Goal: Communication & Community: Answer question/provide support

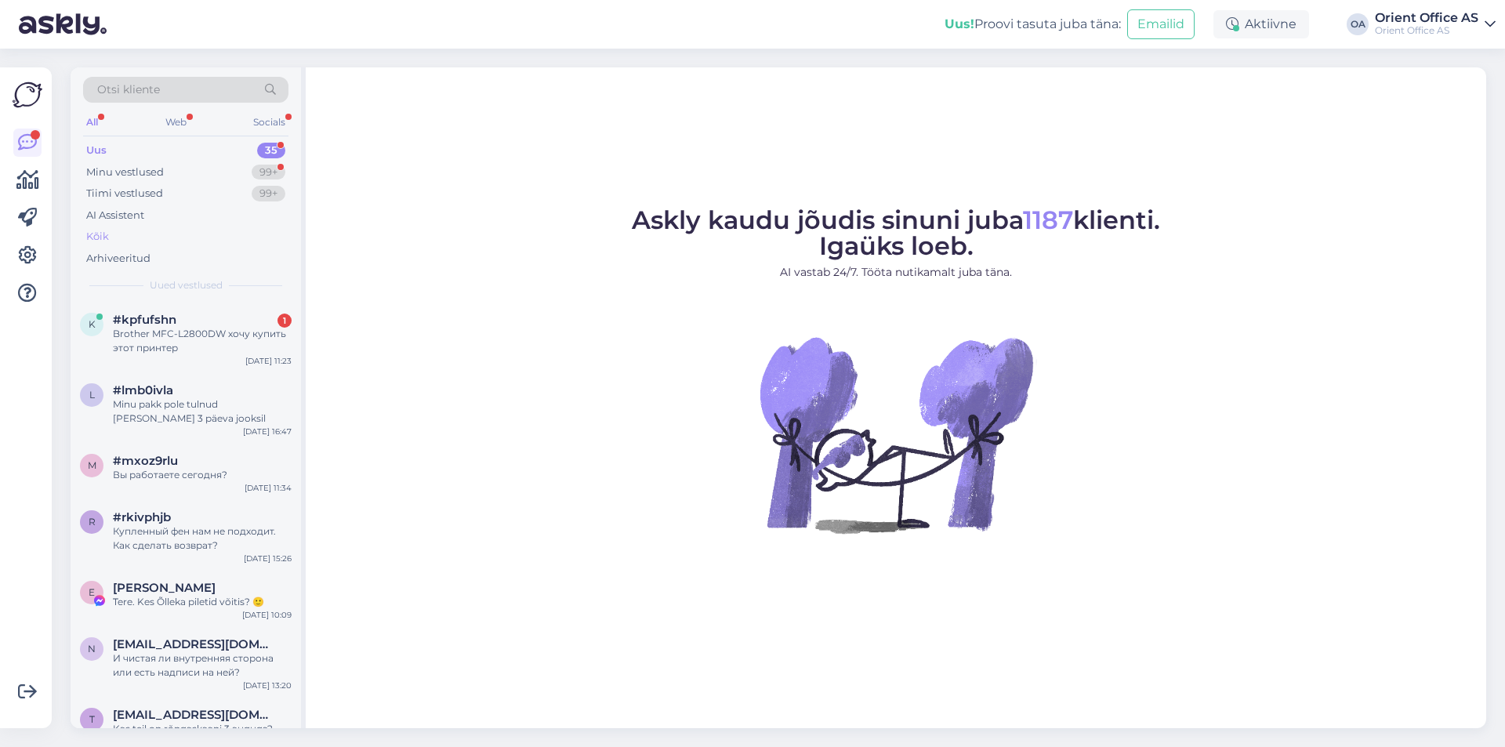
click at [132, 242] on div "Kõik" at bounding box center [185, 237] width 205 height 22
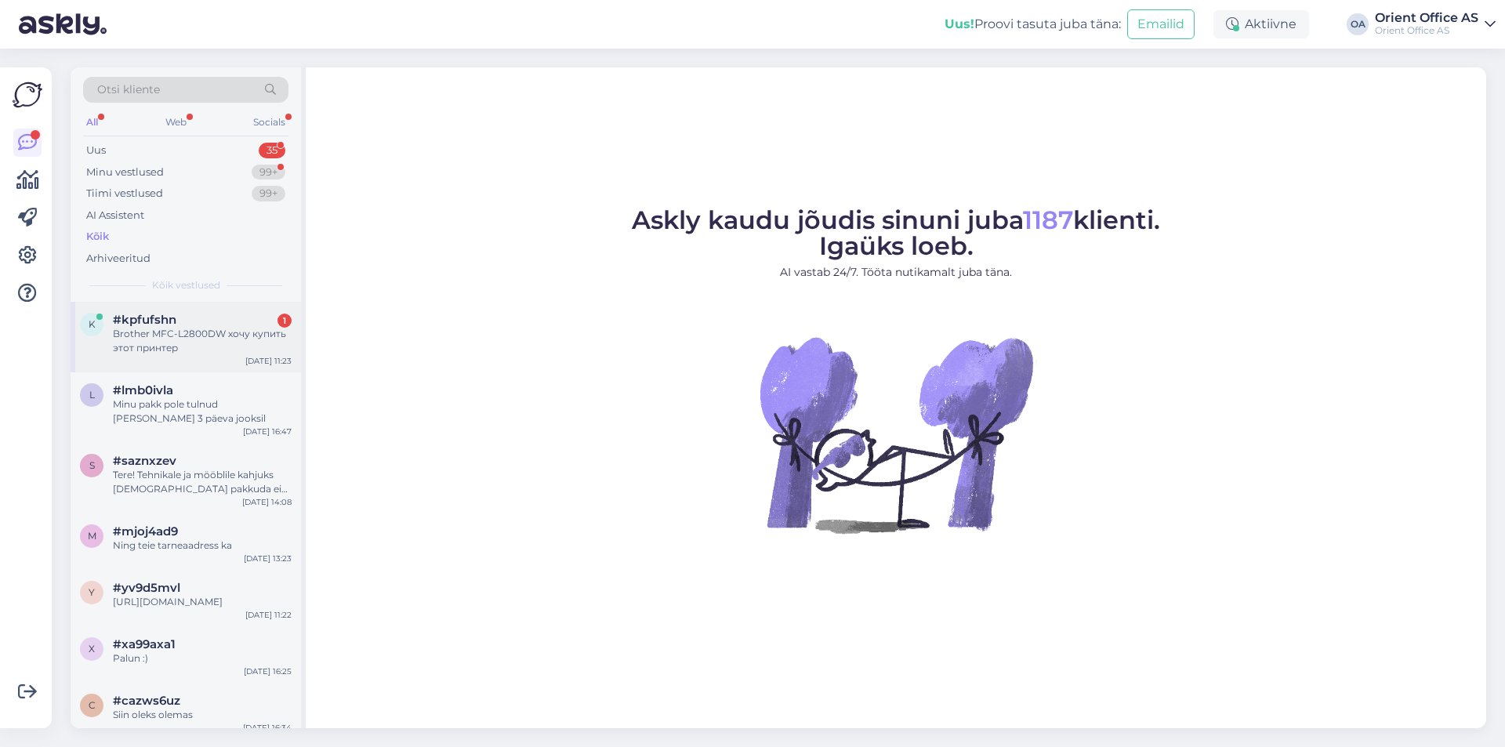
click at [207, 331] on div "Brother MFC-L2800DW хочу купить этот принтер" at bounding box center [202, 341] width 179 height 28
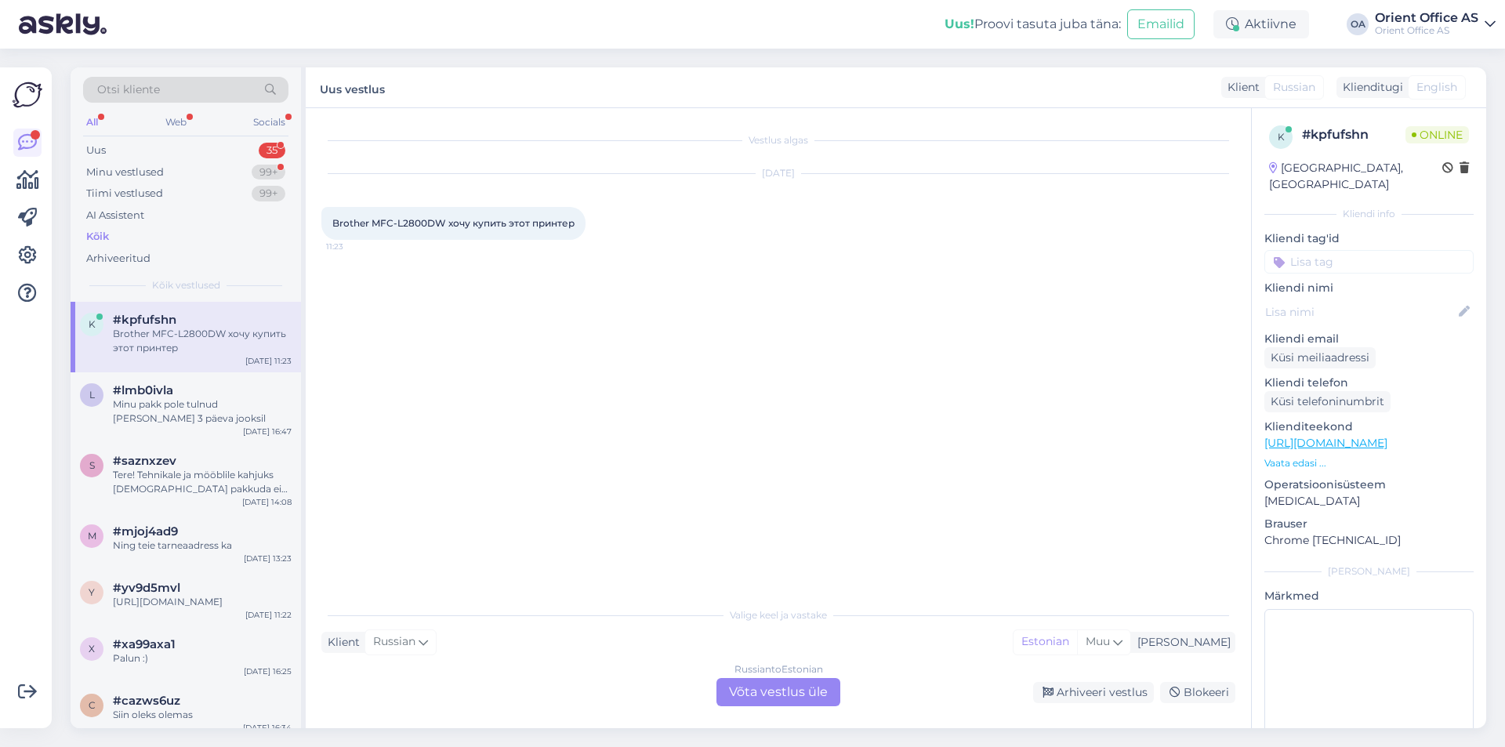
click at [752, 704] on div "Russian to Estonian Võta vestlus üle" at bounding box center [778, 692] width 124 height 28
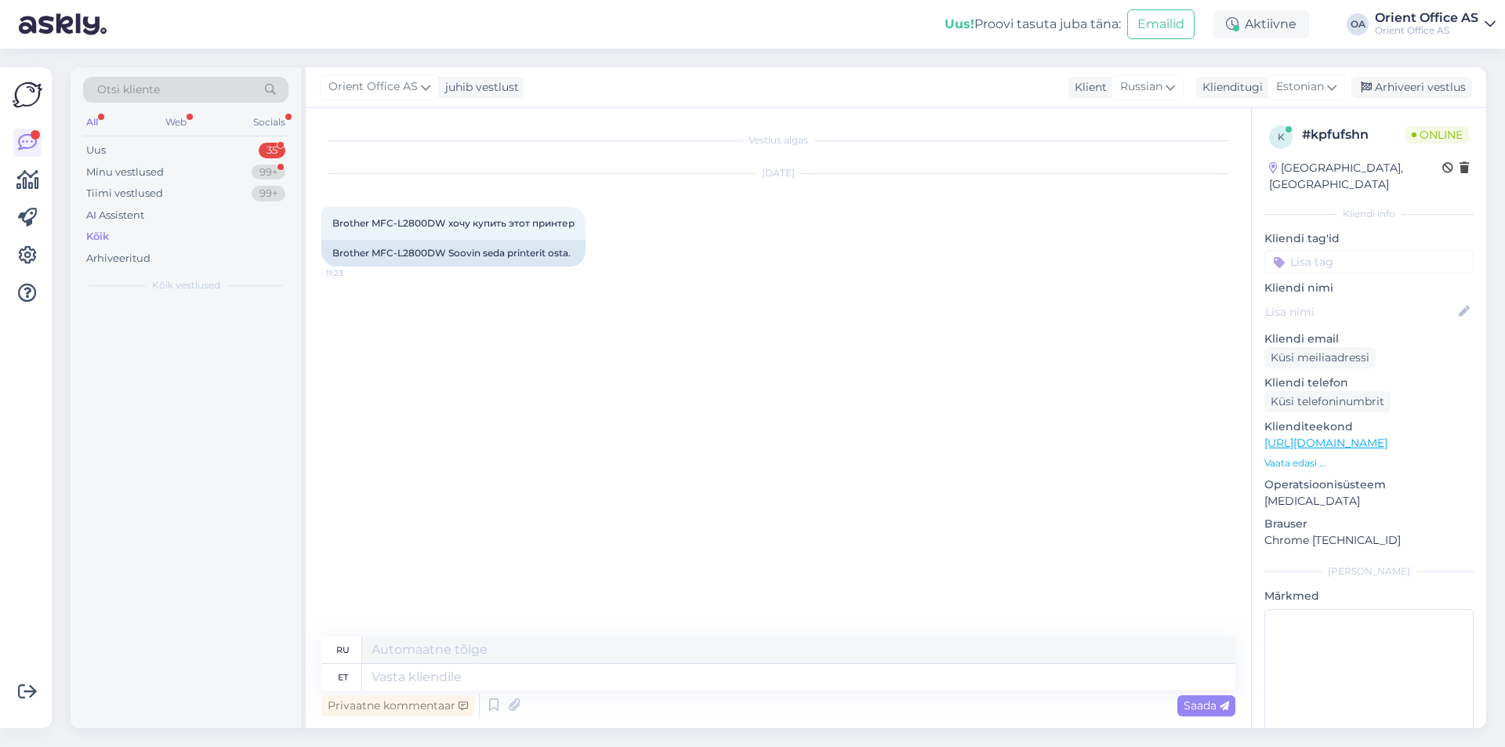
click at [747, 695] on div "Privaatne kommentaar Saada" at bounding box center [778, 705] width 914 height 30
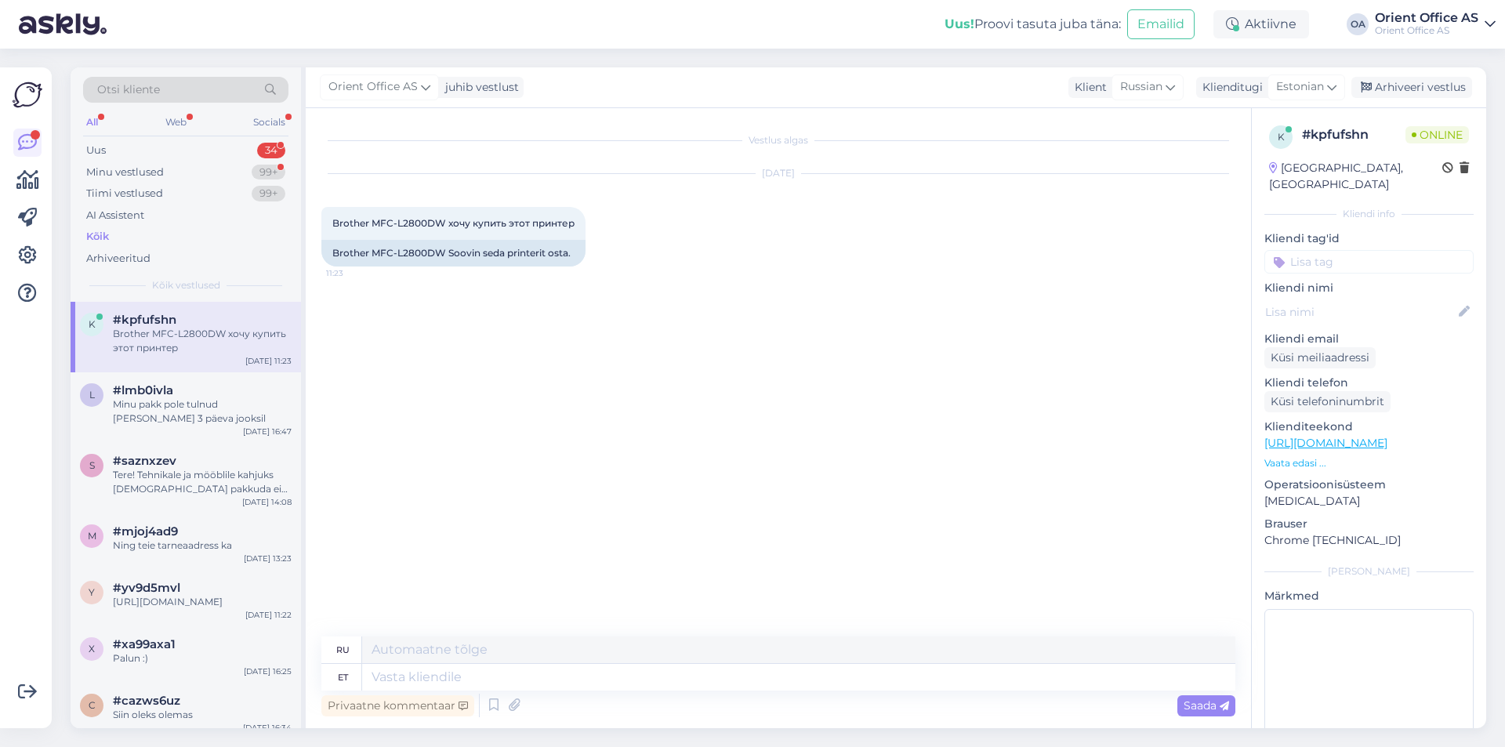
click at [745, 696] on div "Privaatne kommentaar Saada" at bounding box center [778, 705] width 914 height 30
click at [745, 697] on div "Privaatne kommentaar Saada" at bounding box center [778, 705] width 914 height 30
drag, startPoint x: 745, startPoint y: 697, endPoint x: 736, endPoint y: 690, distance: 12.2
click at [744, 697] on div "Privaatne kommentaar Saada" at bounding box center [778, 705] width 914 height 30
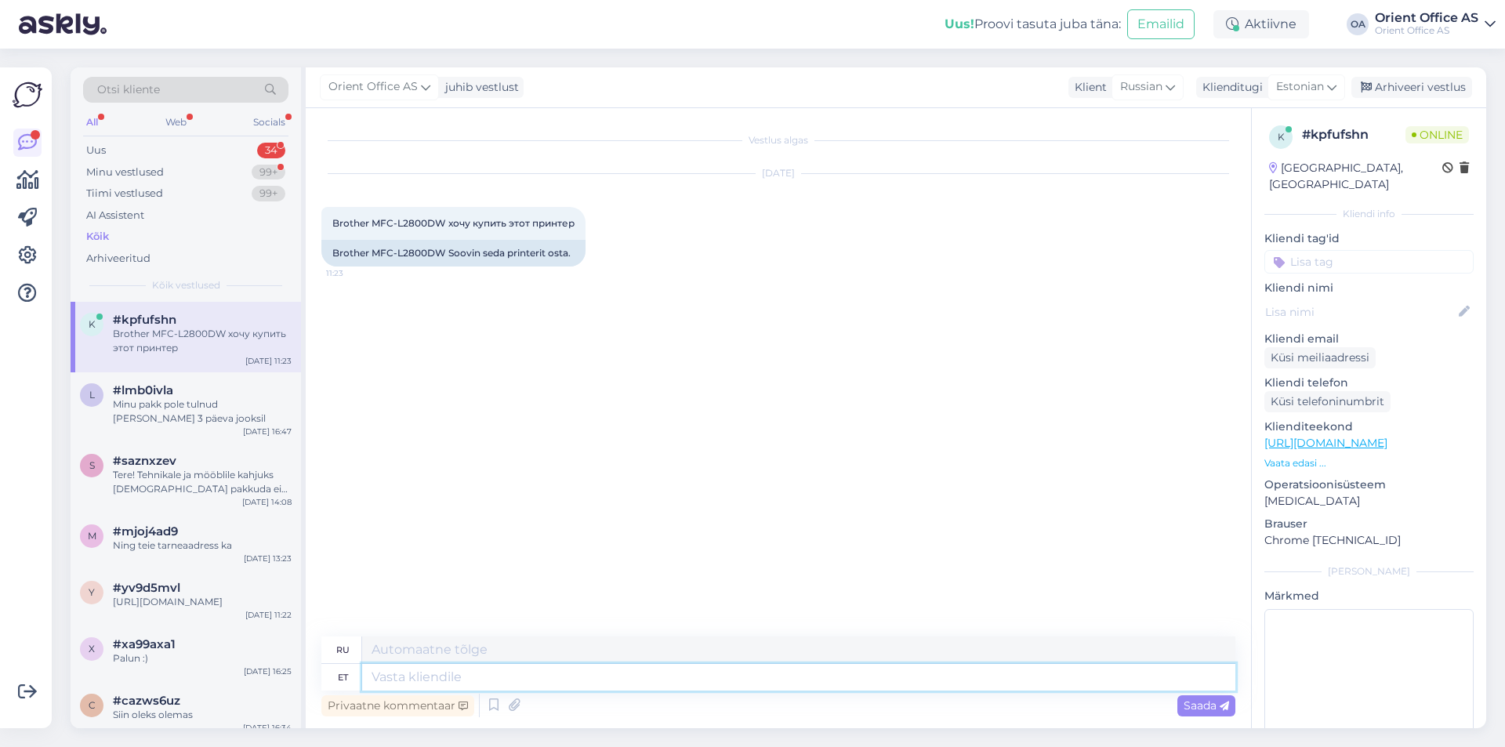
click at [728, 687] on textarea at bounding box center [798, 677] width 873 height 27
click at [721, 683] on textarea at bounding box center [798, 677] width 873 height 27
type textarea "Tere1"
type textarea "Привет1"
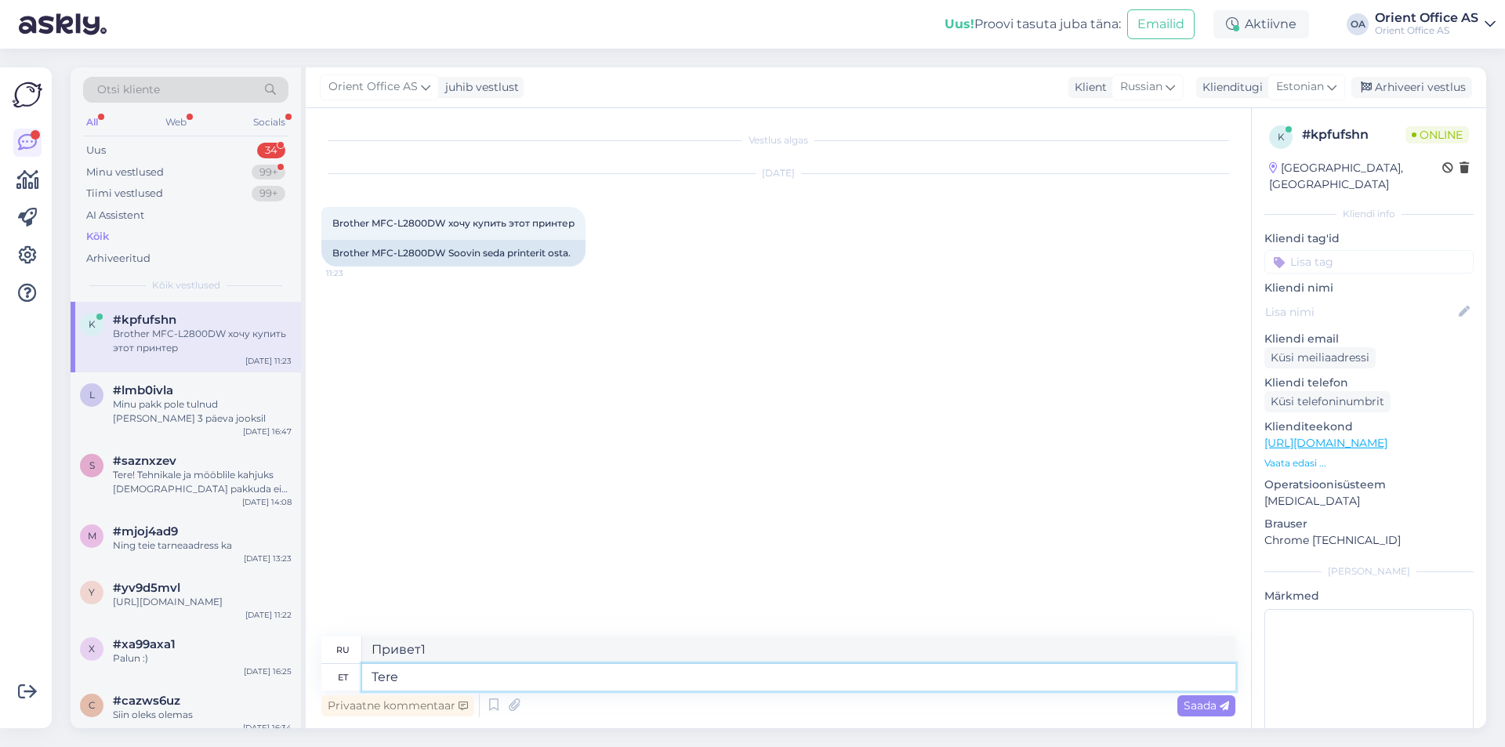
type textarea "Tere!"
type textarea "Привет!"
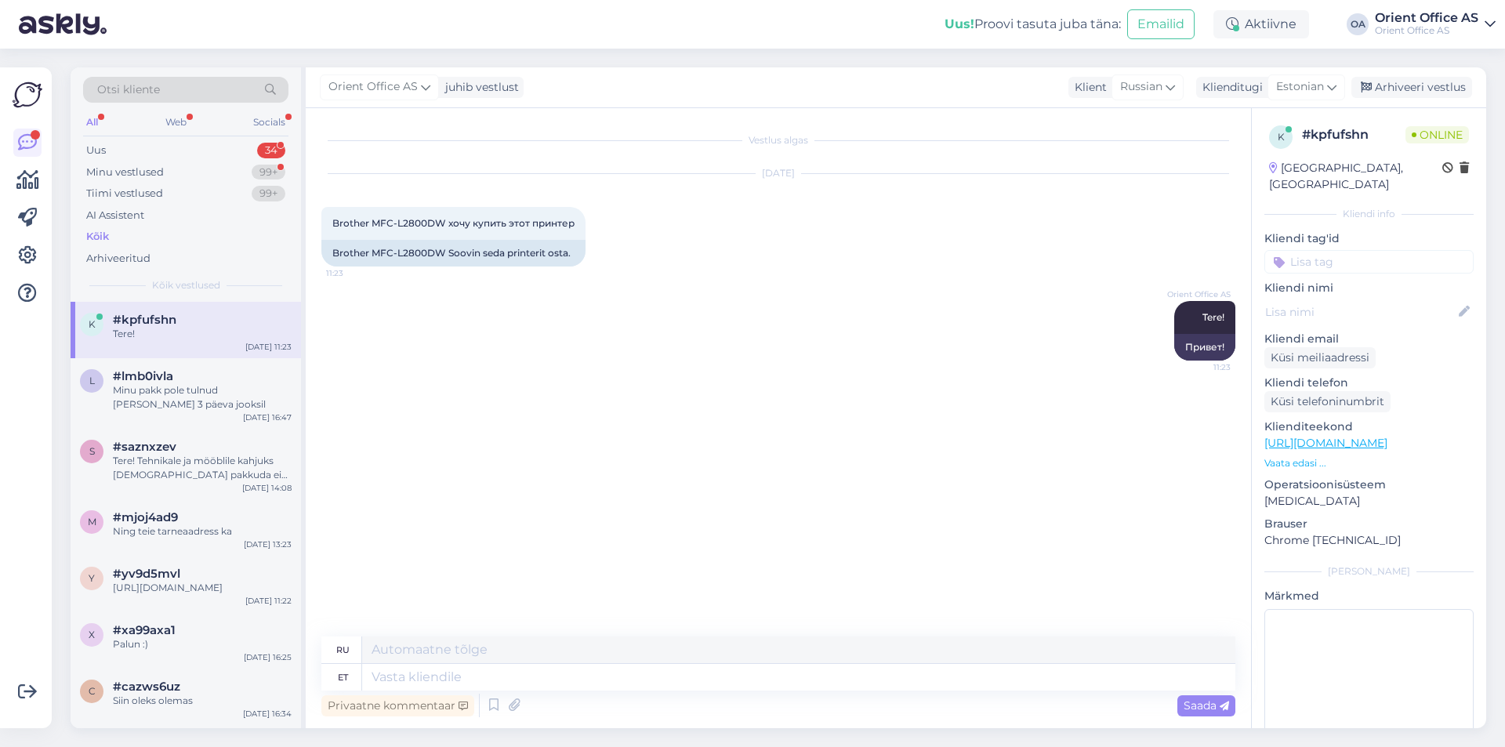
click at [1335, 436] on link "[URL][DOMAIN_NAME]" at bounding box center [1325, 443] width 123 height 14
click at [426, 226] on span "Brother MFC-L2800DW хочу купить этот принтер" at bounding box center [453, 223] width 242 height 12
copy span "L2800DW"
click at [417, 222] on span "Brother MFC-L2800DW хочу купить этот принтер" at bounding box center [453, 223] width 242 height 12
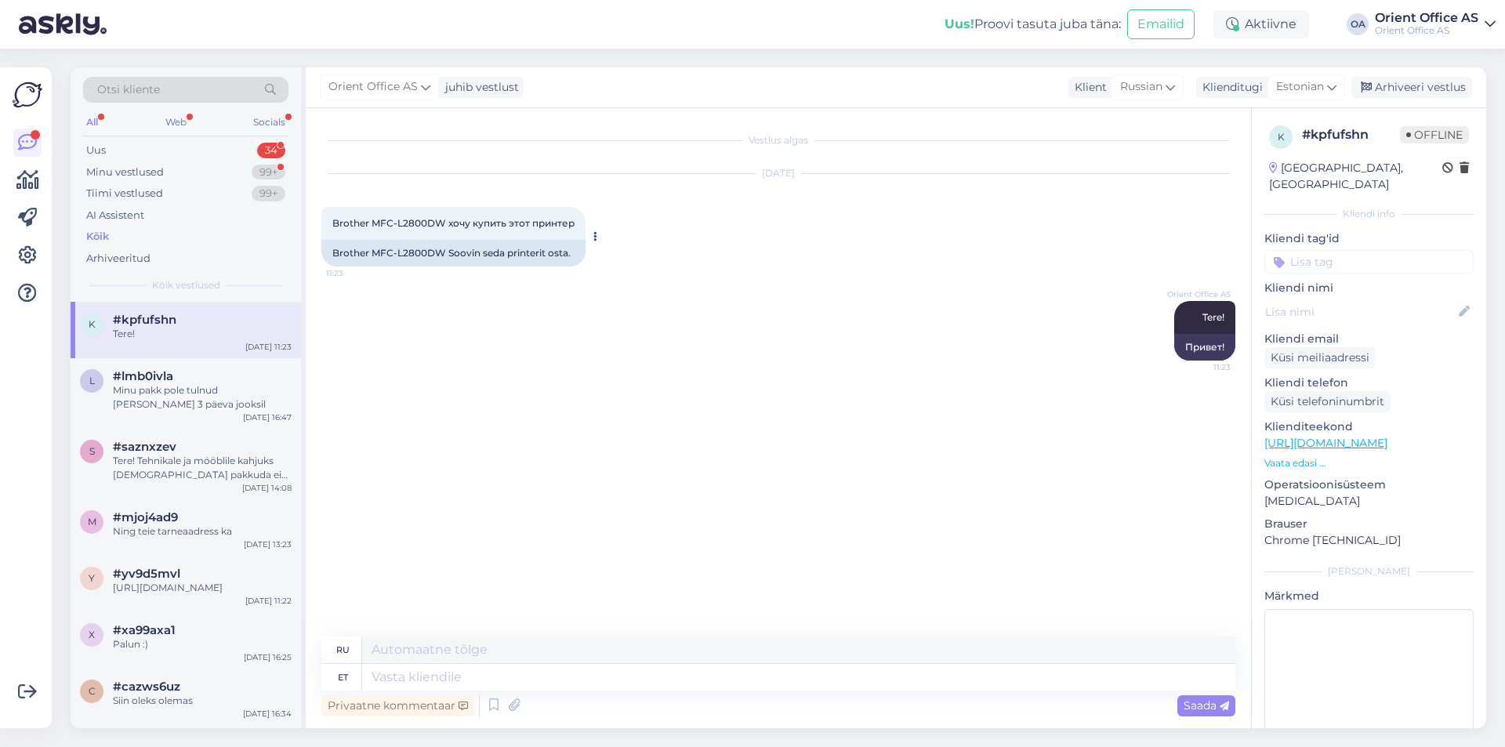
click at [402, 218] on span "Brother MFC-L2800DW хочу купить этот принтер" at bounding box center [453, 223] width 242 height 12
click at [401, 218] on span "Brother MFC-L2800DW хочу купить этот принтер" at bounding box center [453, 223] width 242 height 12
copy span "L2800DW"
click at [407, 672] on textarea at bounding box center [798, 677] width 873 height 27
type textarea "h"
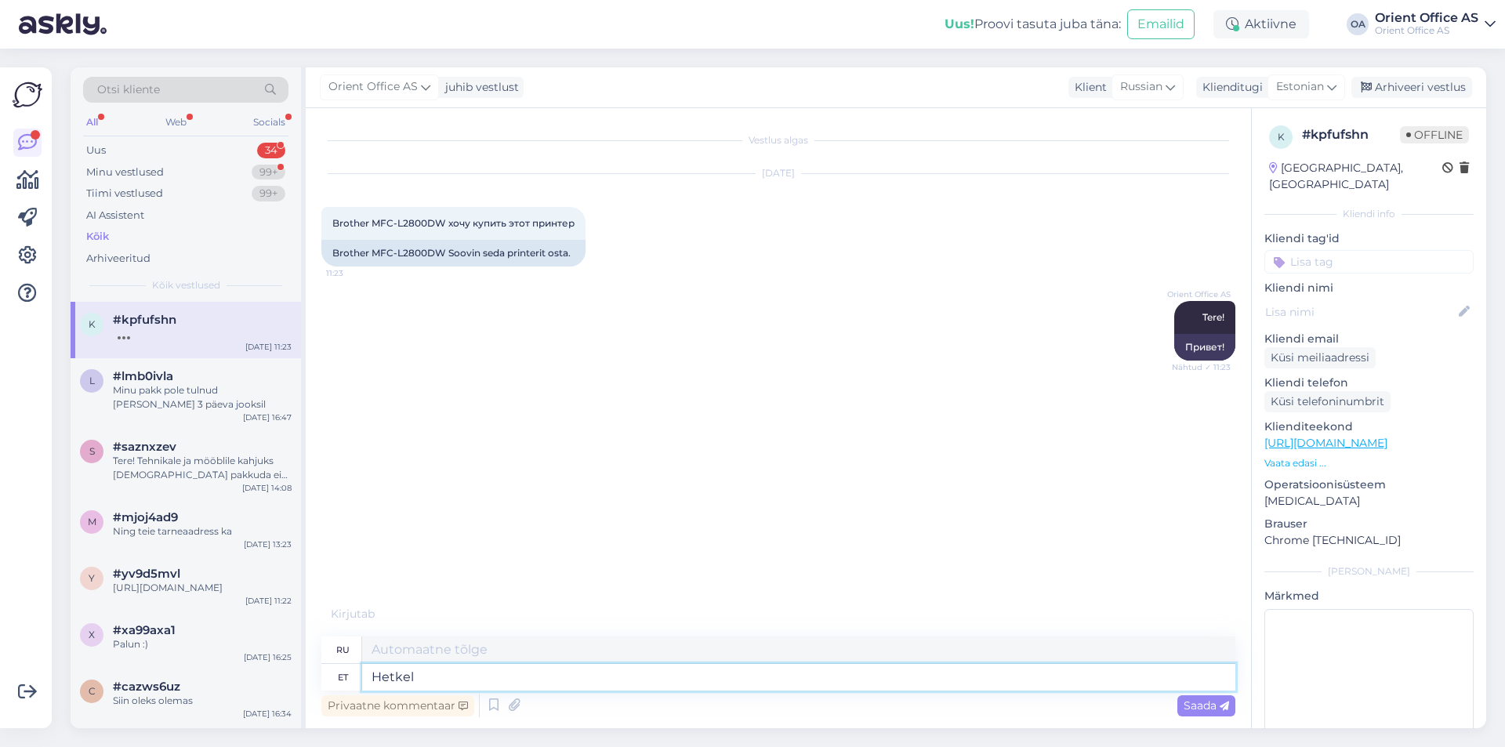
type textarea "Hetkel o"
type textarea "В настоящее время"
type textarea "Hetkel on k"
type textarea "В настоящее время существует"
type textarea "Hetkel on kahjuks ot"
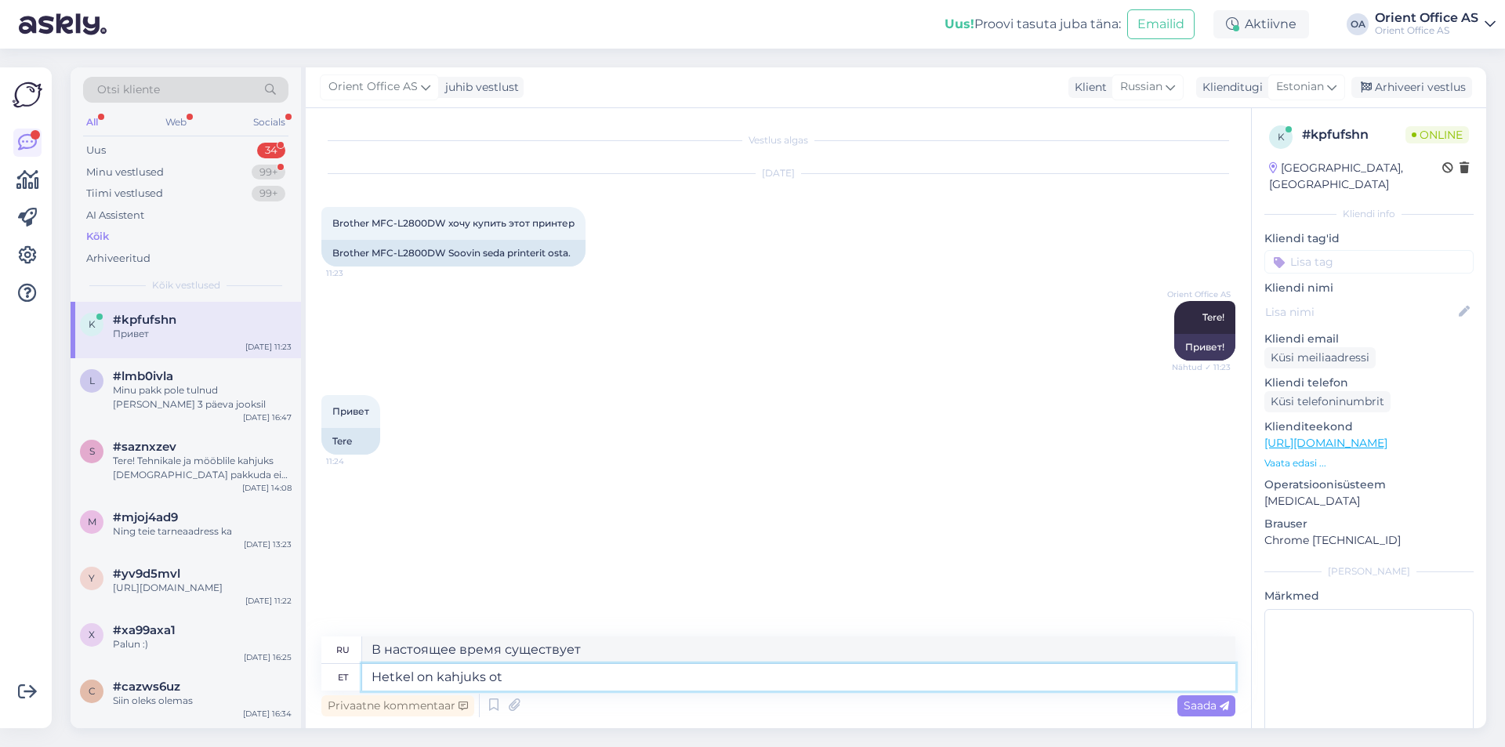
type textarea "К сожалению, на данный момент"
type textarea "Hetkel on kahjuks otsa sa"
type textarea "К сожалению, в настоящее время товар отсутствует на складе."
type textarea "Hetkel on kahjuks otsa saanud."
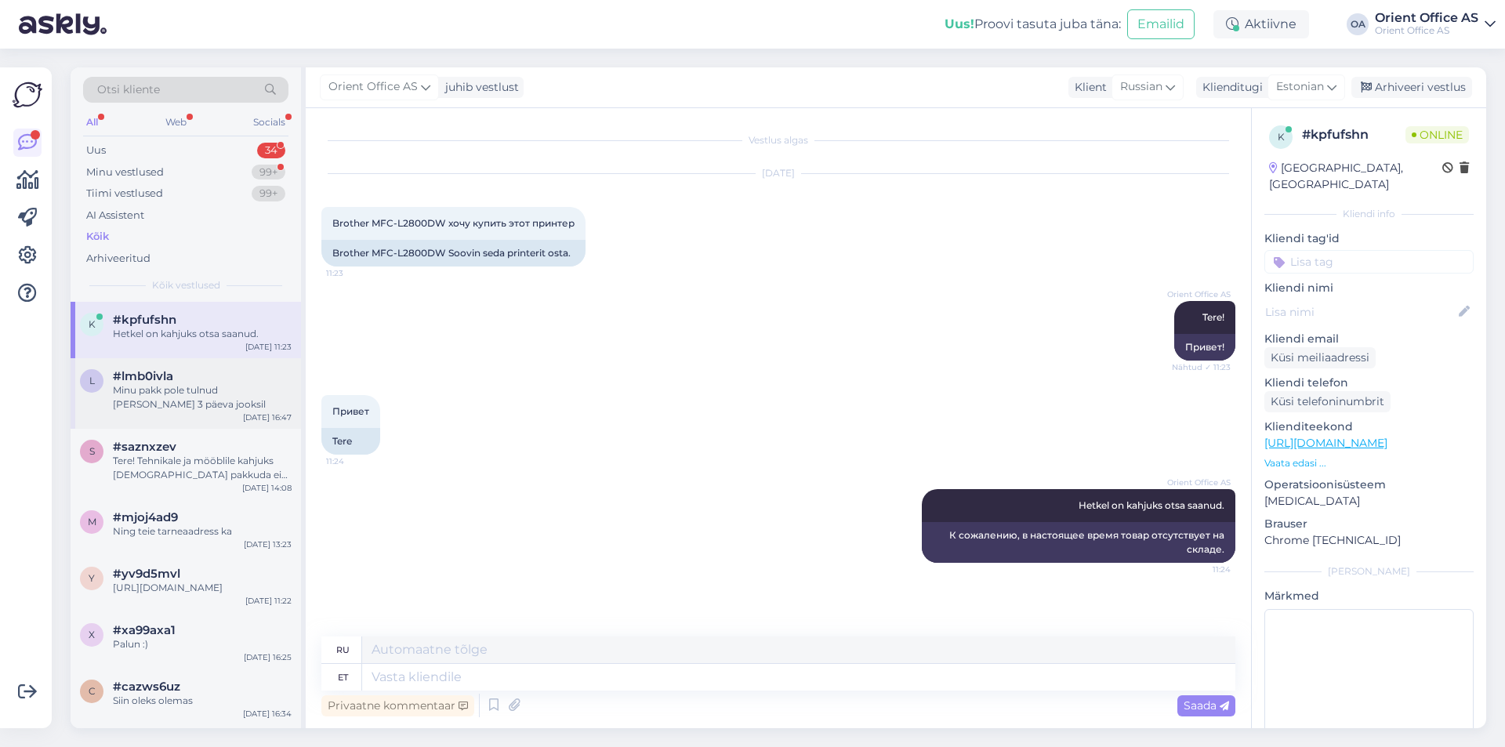
click at [255, 382] on div "#lmb0ivla" at bounding box center [202, 376] width 179 height 14
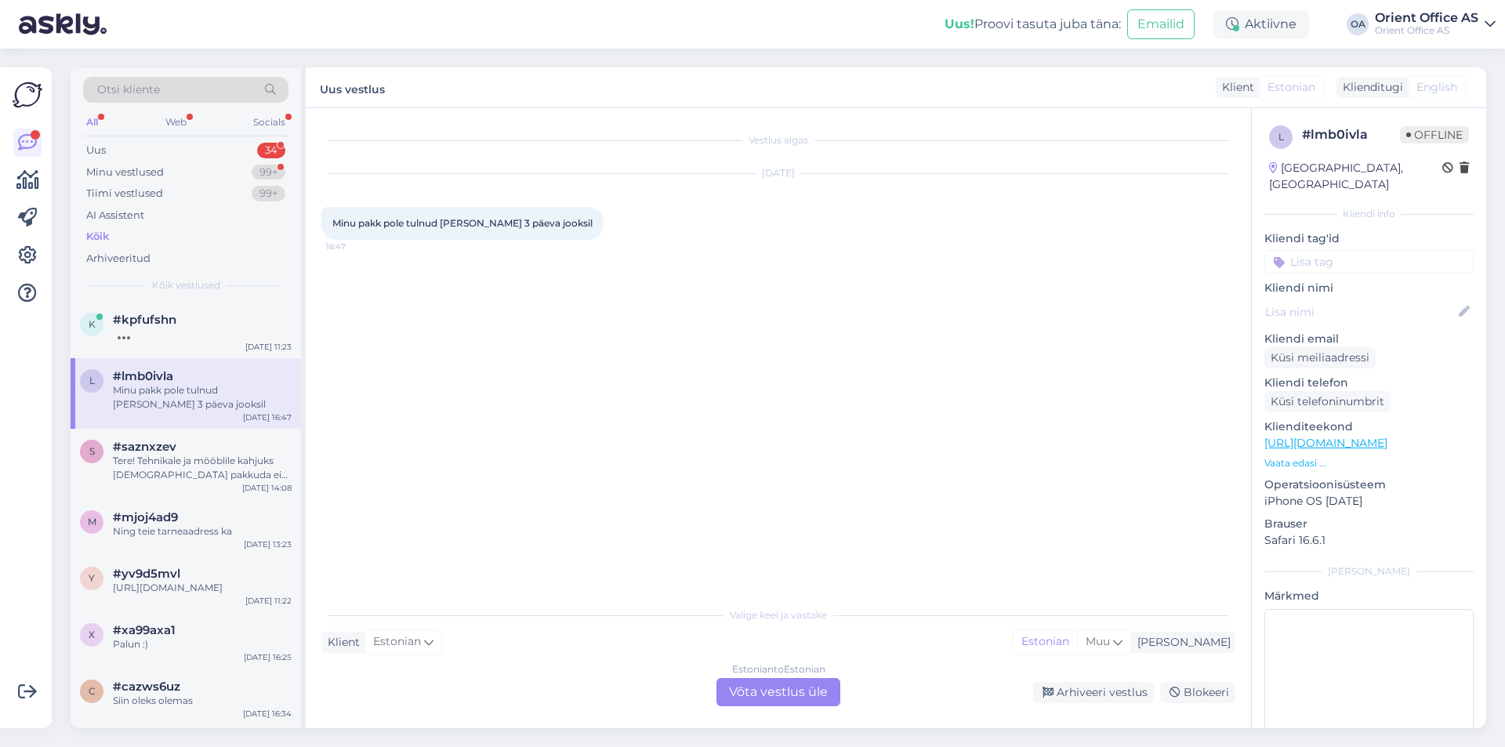
click at [777, 673] on div "Estonian to Estonian" at bounding box center [778, 669] width 93 height 14
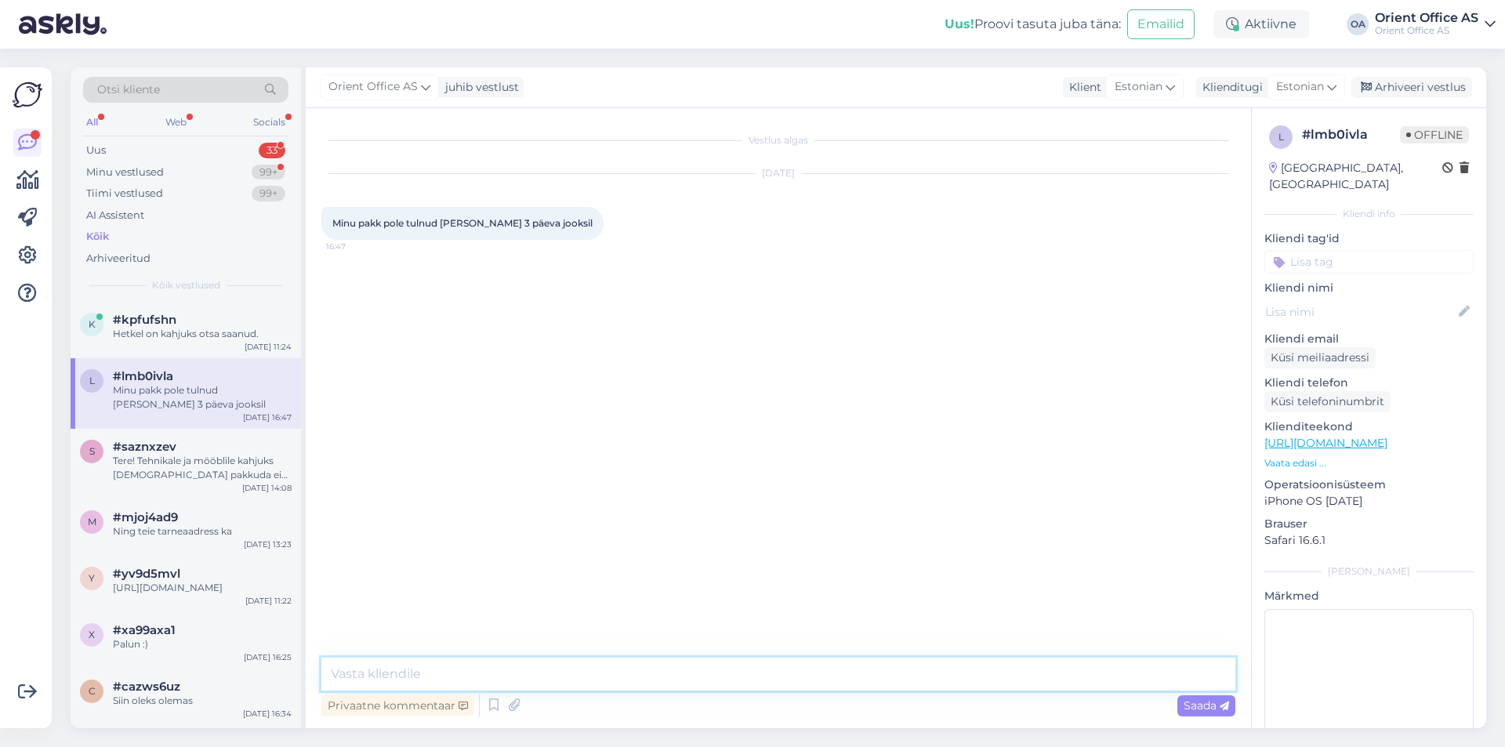
click at [695, 686] on textarea at bounding box center [778, 673] width 914 height 33
type textarea "Tere!"
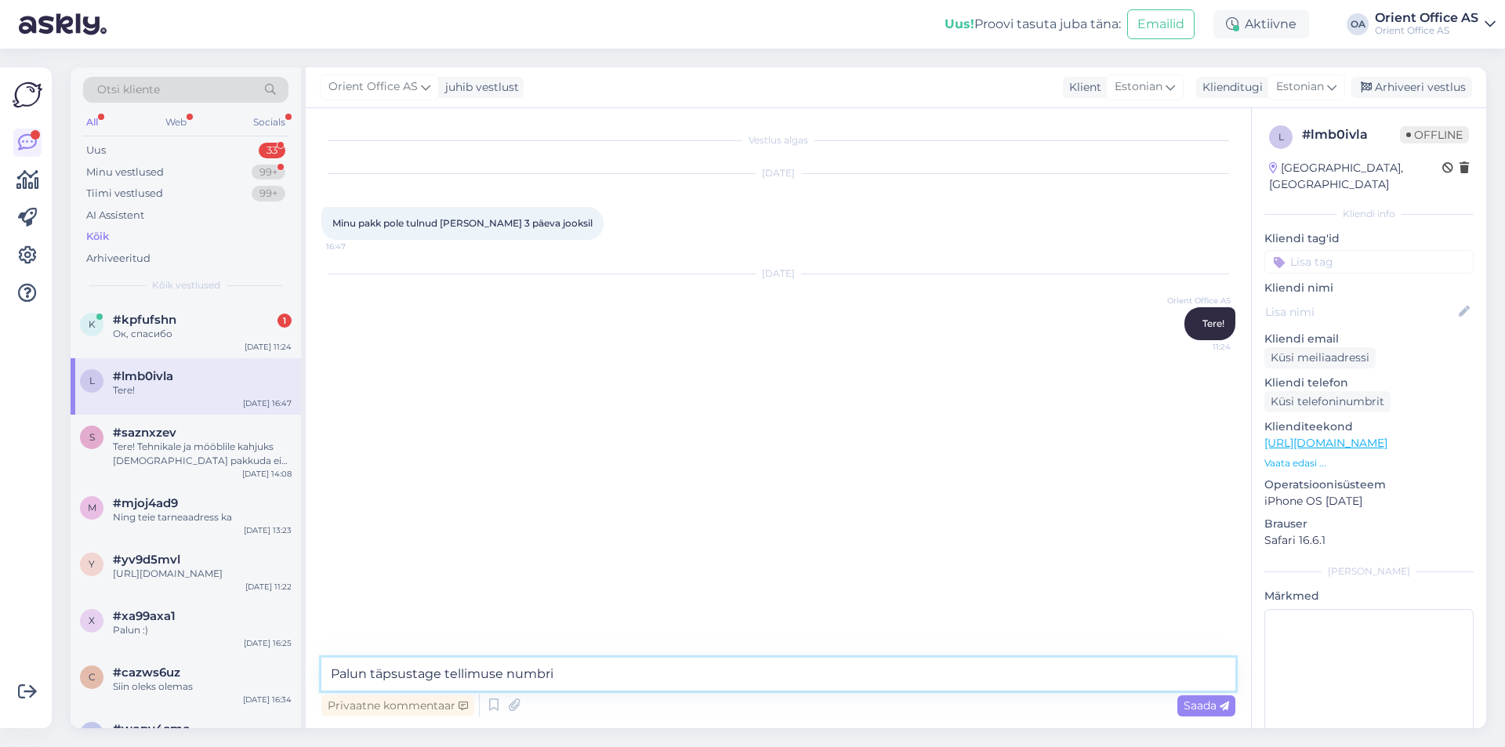
type textarea "Palun täpsustage tellimuse numbrit"
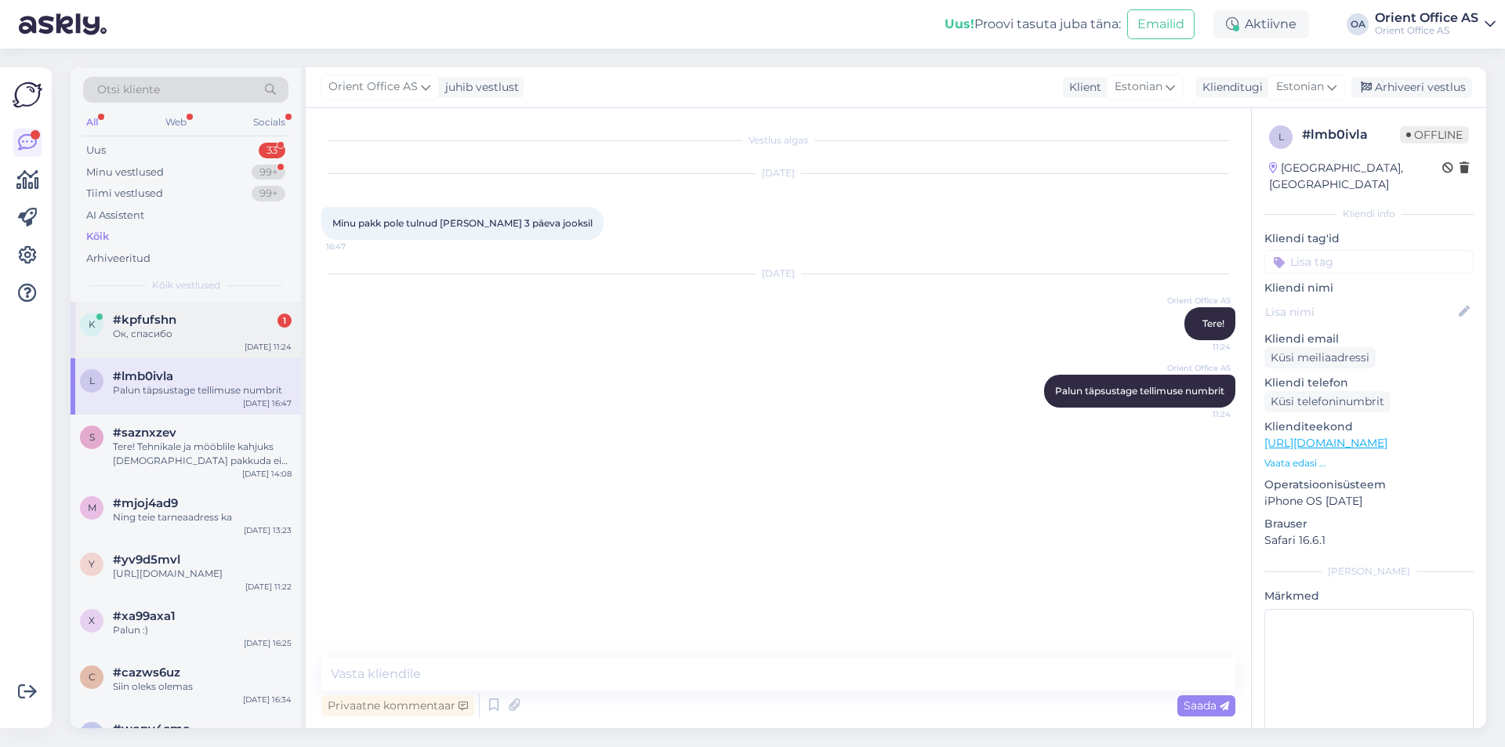
drag, startPoint x: 178, startPoint y: 335, endPoint x: 191, endPoint y: 335, distance: 13.3
click at [183, 335] on div "Ок, спасибо" at bounding box center [202, 334] width 179 height 14
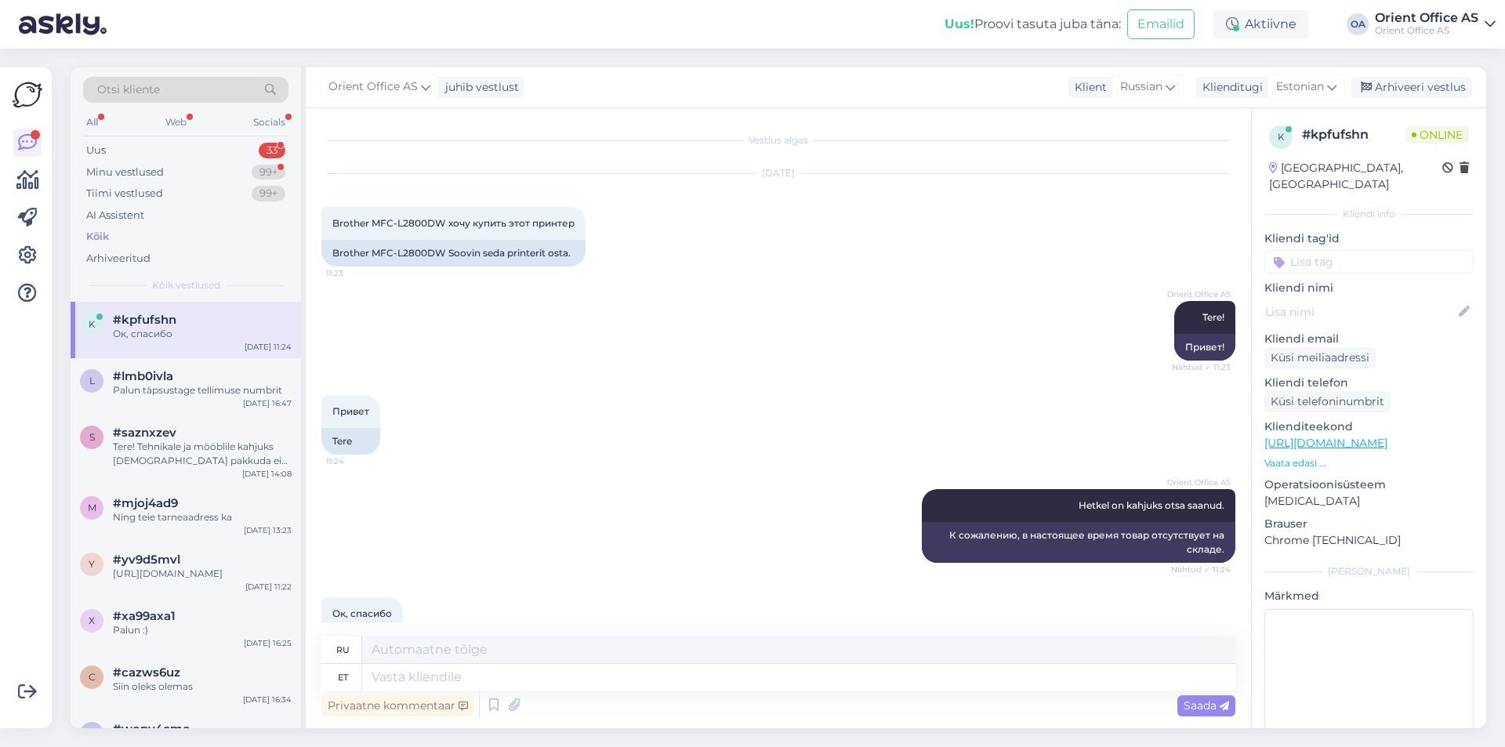
scroll to position [52, 0]
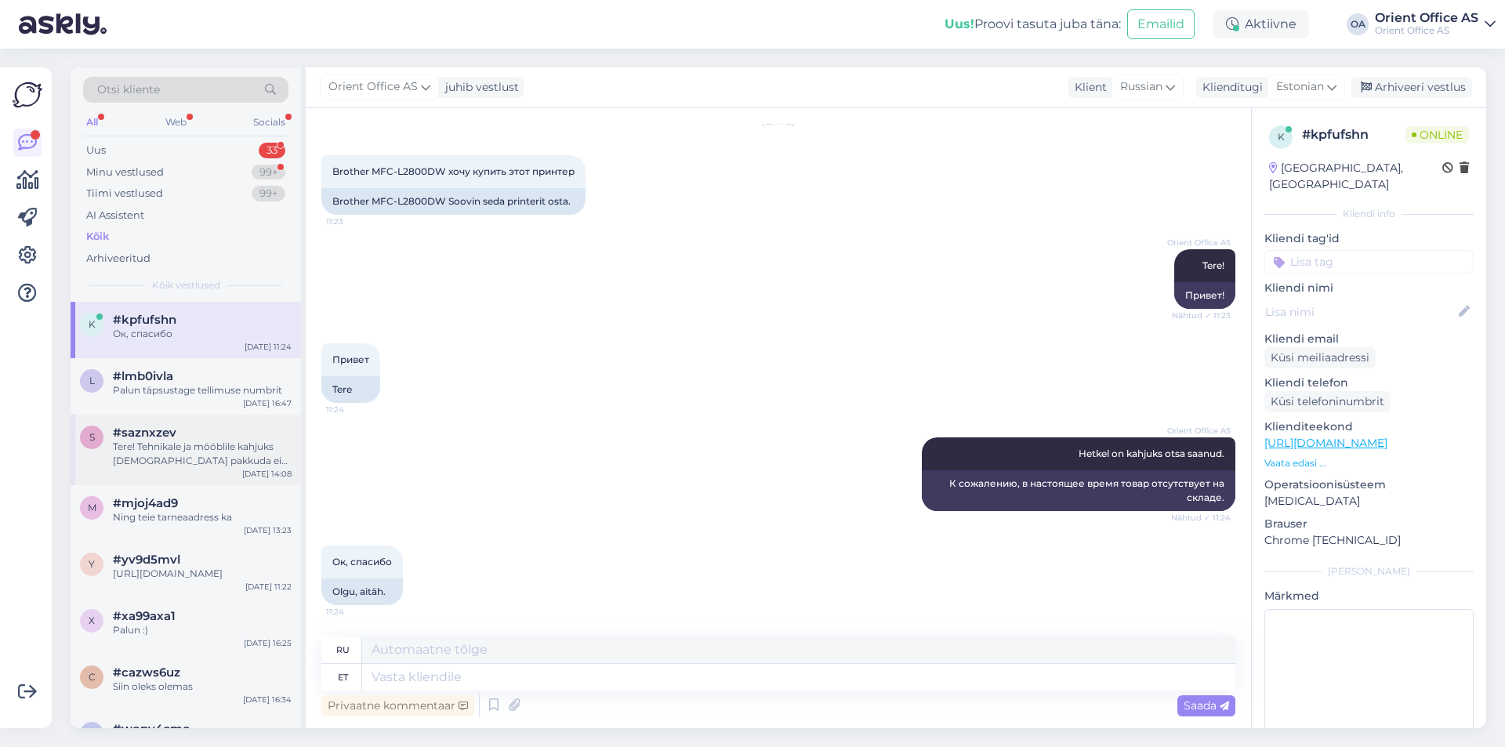
click at [245, 455] on div "Tere! Tehnikale ja mööblile kahjuks [DEMOGRAPHIC_DATA] pakkuda ei saa." at bounding box center [202, 454] width 179 height 28
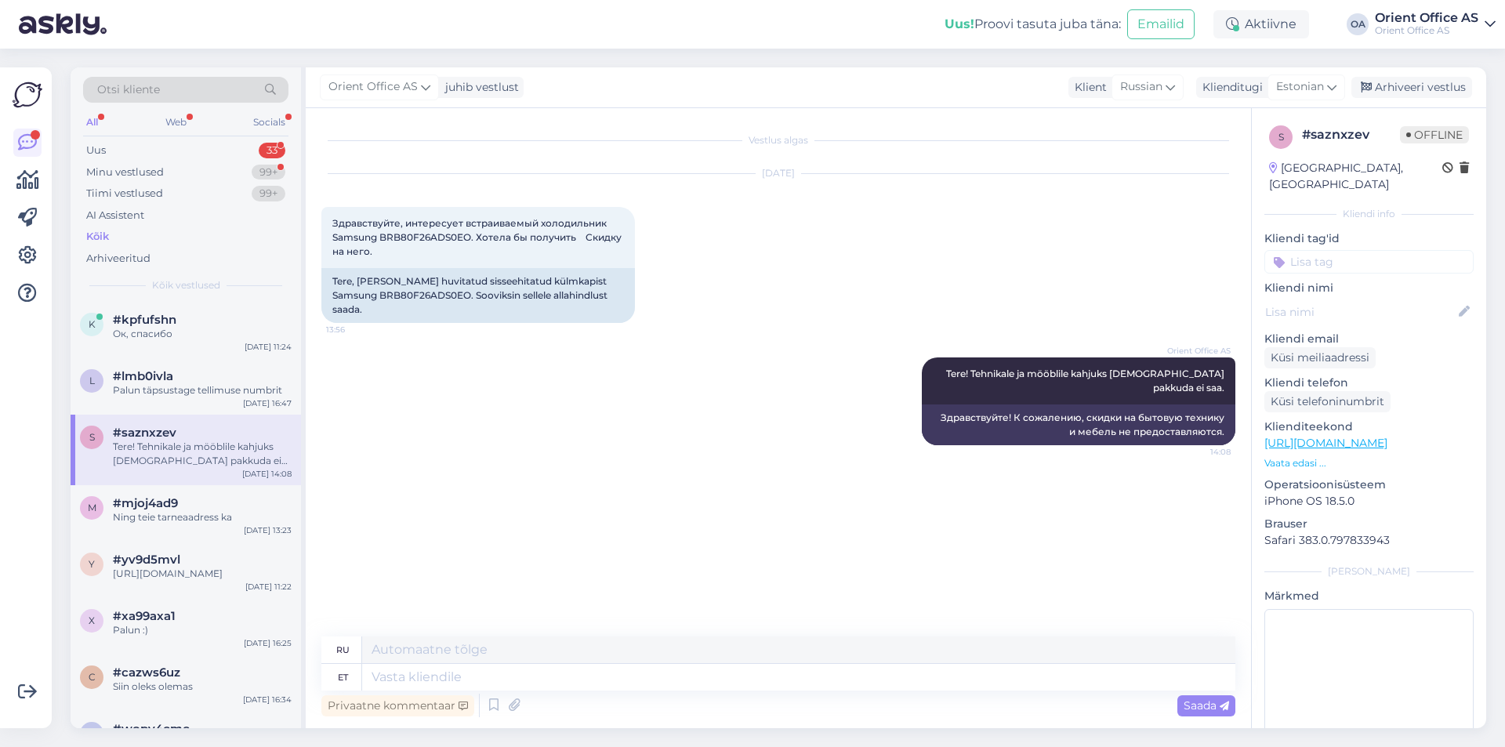
click at [683, 379] on div "Orient Office AS Tere! Tehnikale ja mööblile kahjuks [DEMOGRAPHIC_DATA] pakkuda…" at bounding box center [778, 401] width 914 height 122
click at [363, 295] on div "Tere, [PERSON_NAME] huvitatud sisseehitatud külmkapist Samsung BRB80F26ADS0EO. …" at bounding box center [477, 295] width 313 height 55
copy div "BRB80F26ADS0EO"
click at [163, 330] on div "Ок, спасибо" at bounding box center [202, 334] width 179 height 14
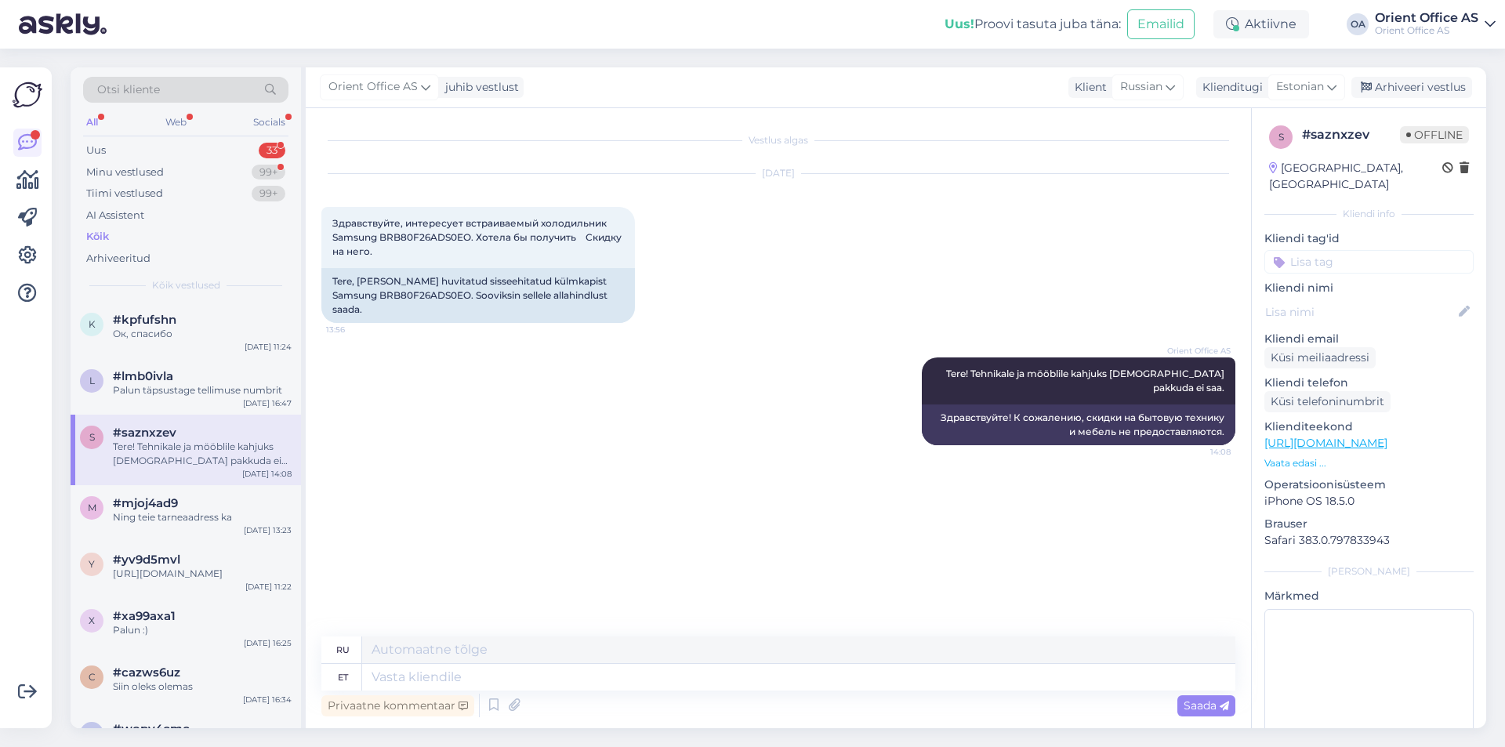
scroll to position [52, 0]
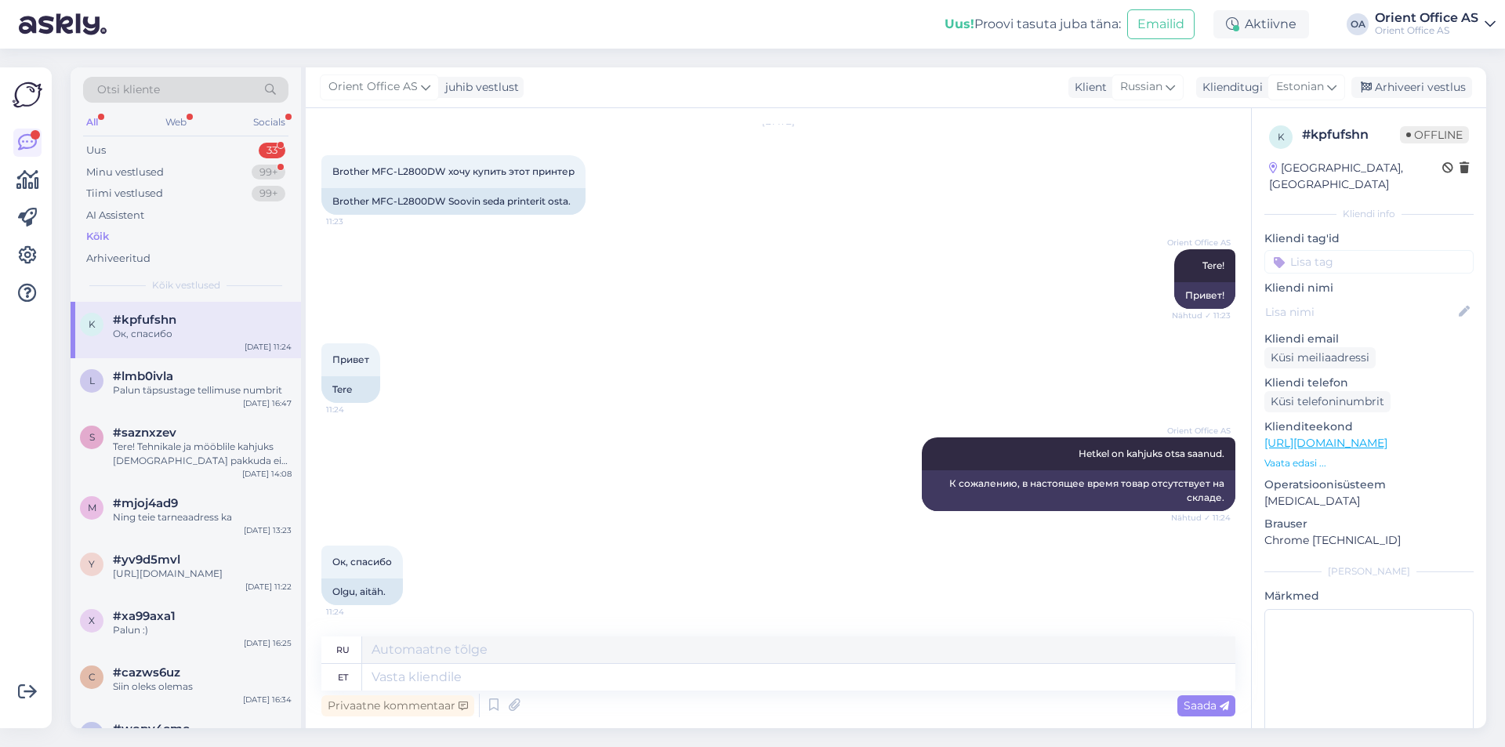
click at [668, 296] on div "Orient Office AS Tere! Nähtud ✓ 11:23 Привет!" at bounding box center [778, 279] width 914 height 94
click at [1380, 90] on div "Arhiveeri vestlus" at bounding box center [1411, 87] width 121 height 21
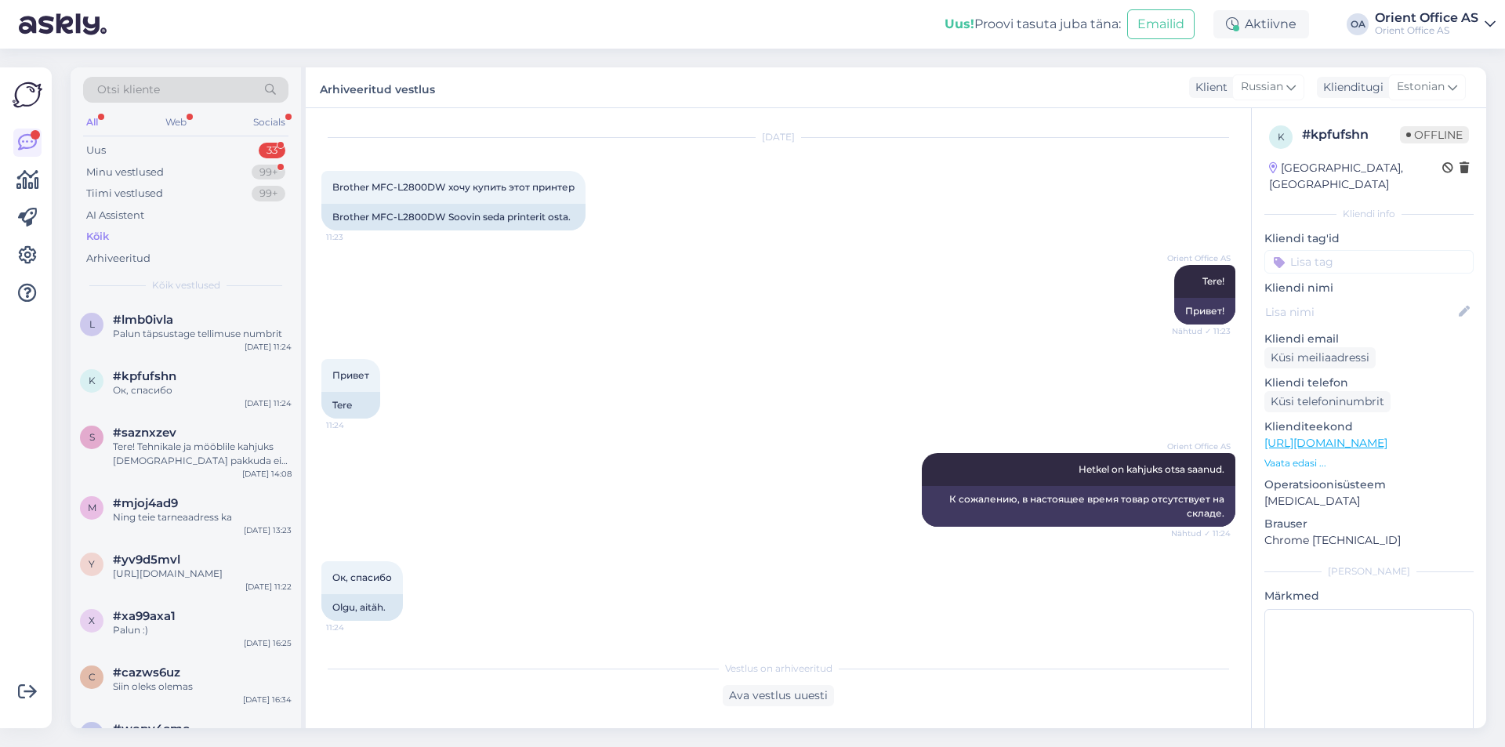
drag, startPoint x: 187, startPoint y: 328, endPoint x: 306, endPoint y: 335, distance: 119.4
click at [187, 327] on div "Palun täpsustage tellimuse numbrit" at bounding box center [202, 334] width 179 height 14
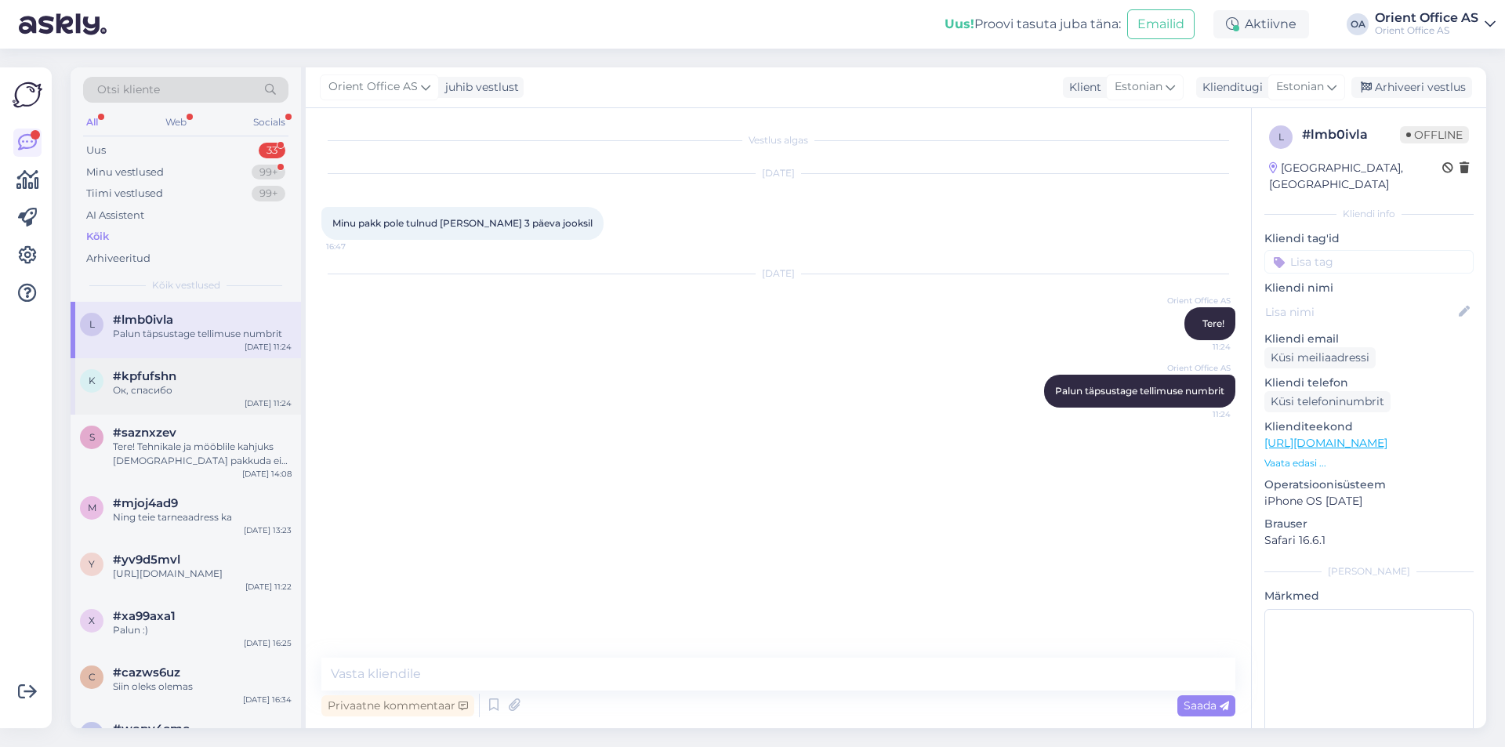
click at [223, 377] on div "#kpfufshn" at bounding box center [202, 376] width 179 height 14
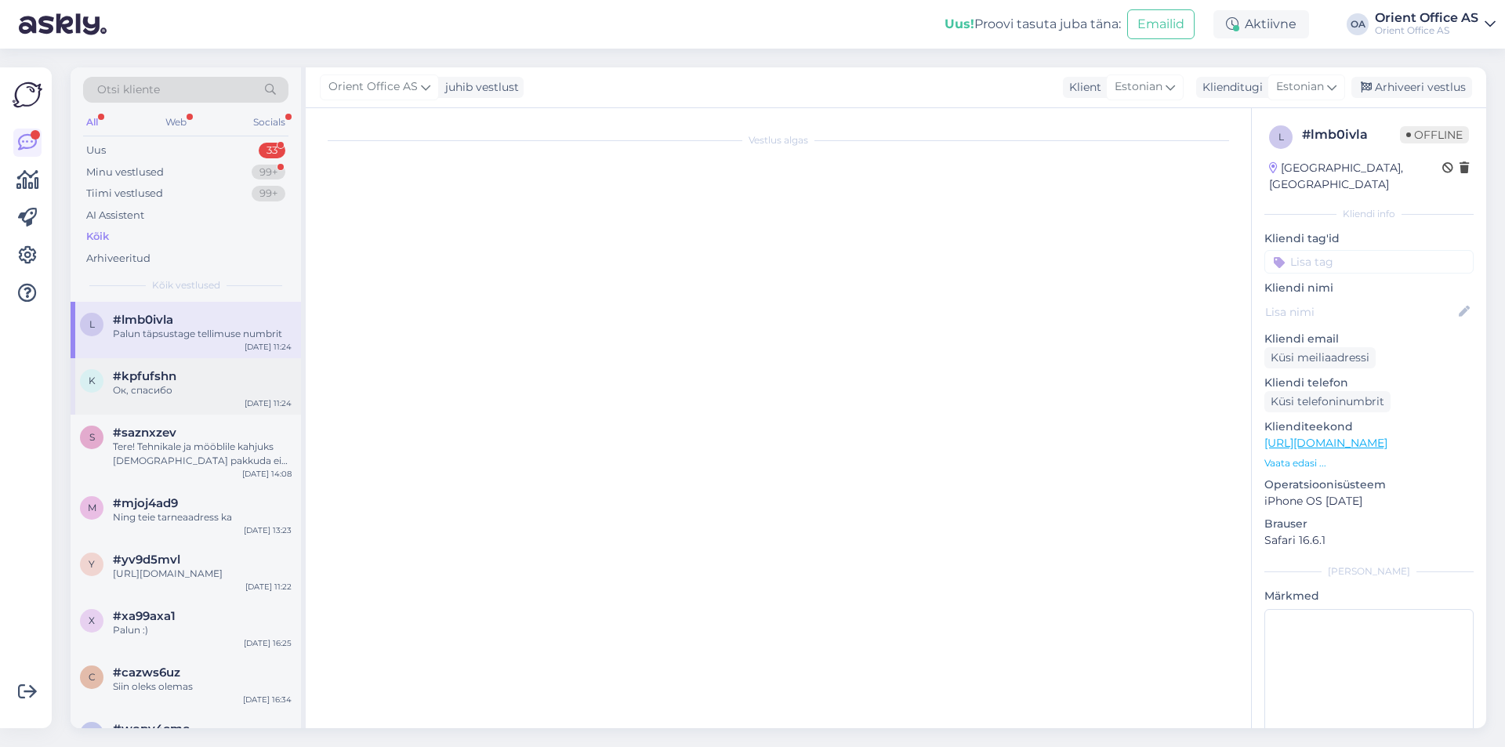
scroll to position [36, 0]
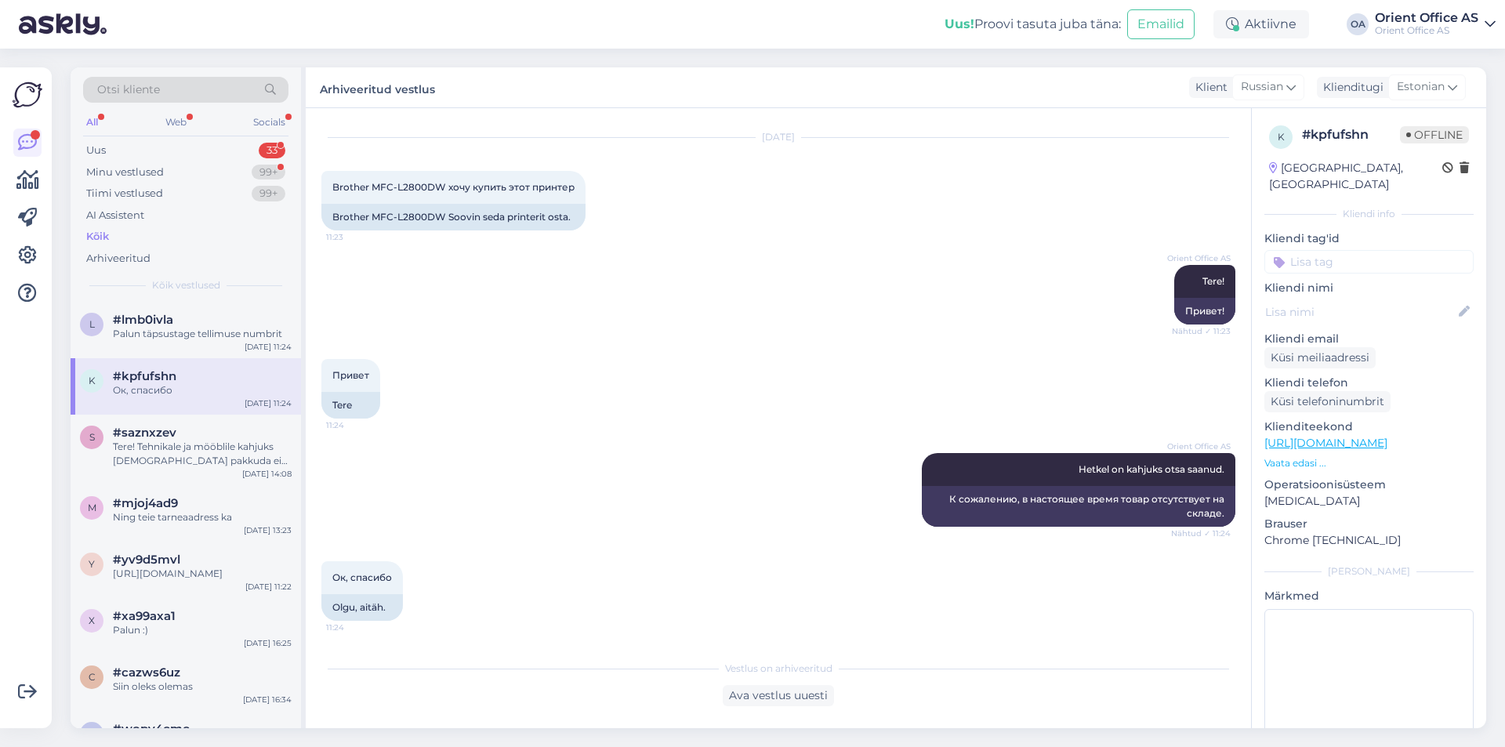
click at [171, 386] on div "Ок, спасибо" at bounding box center [202, 390] width 179 height 14
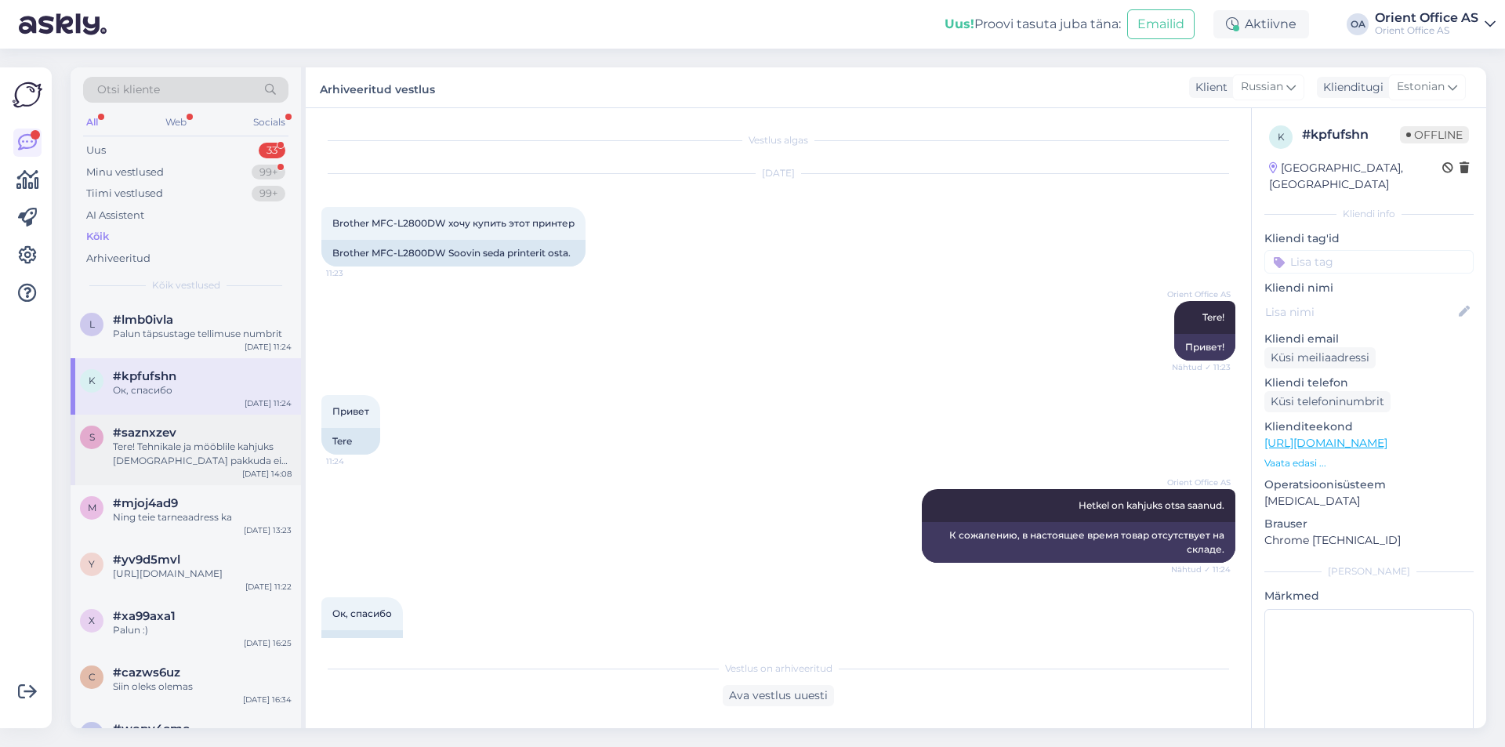
click at [136, 448] on div "Tere! Tehnikale ja mööblile kahjuks [DEMOGRAPHIC_DATA] pakkuda ei saa." at bounding box center [202, 454] width 179 height 28
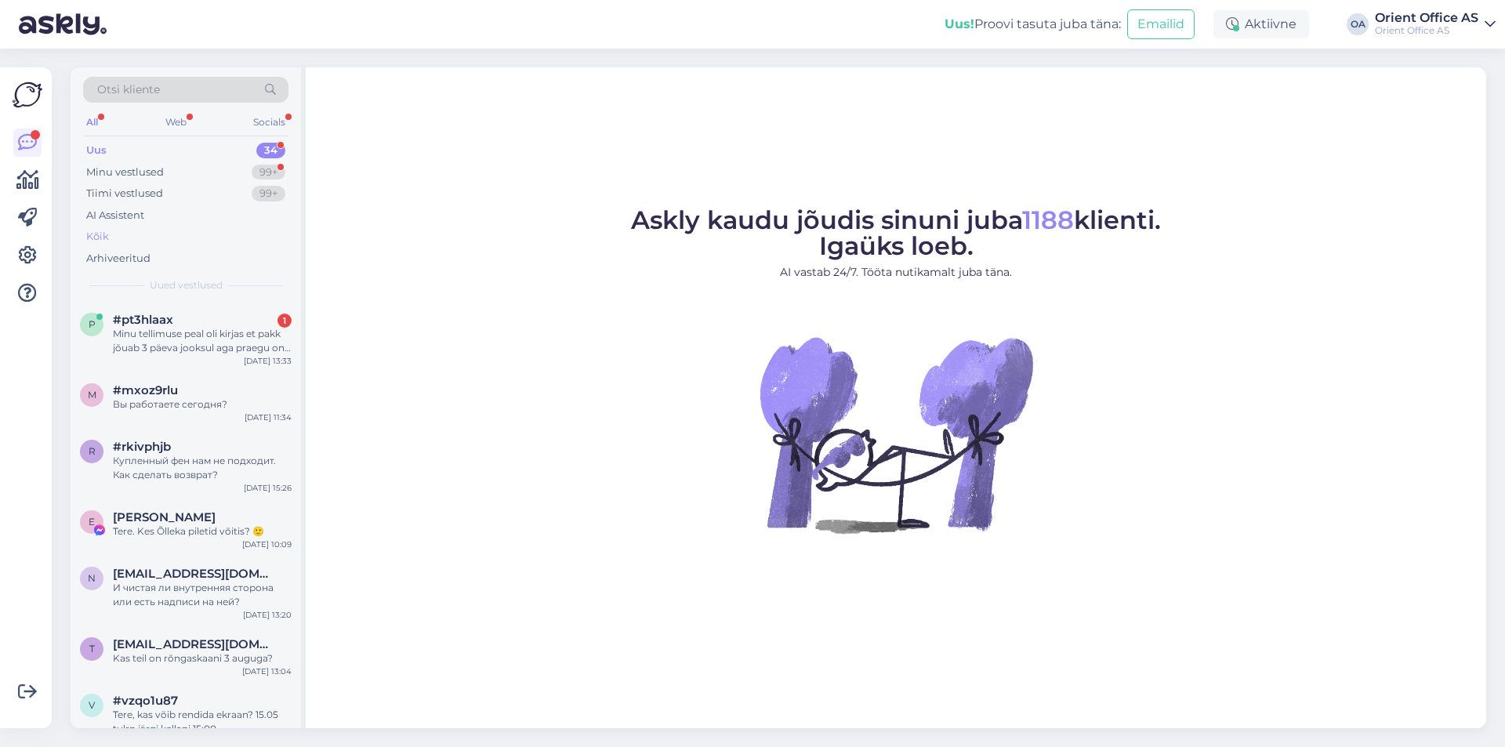
click at [134, 240] on div "Kõik" at bounding box center [185, 237] width 205 height 22
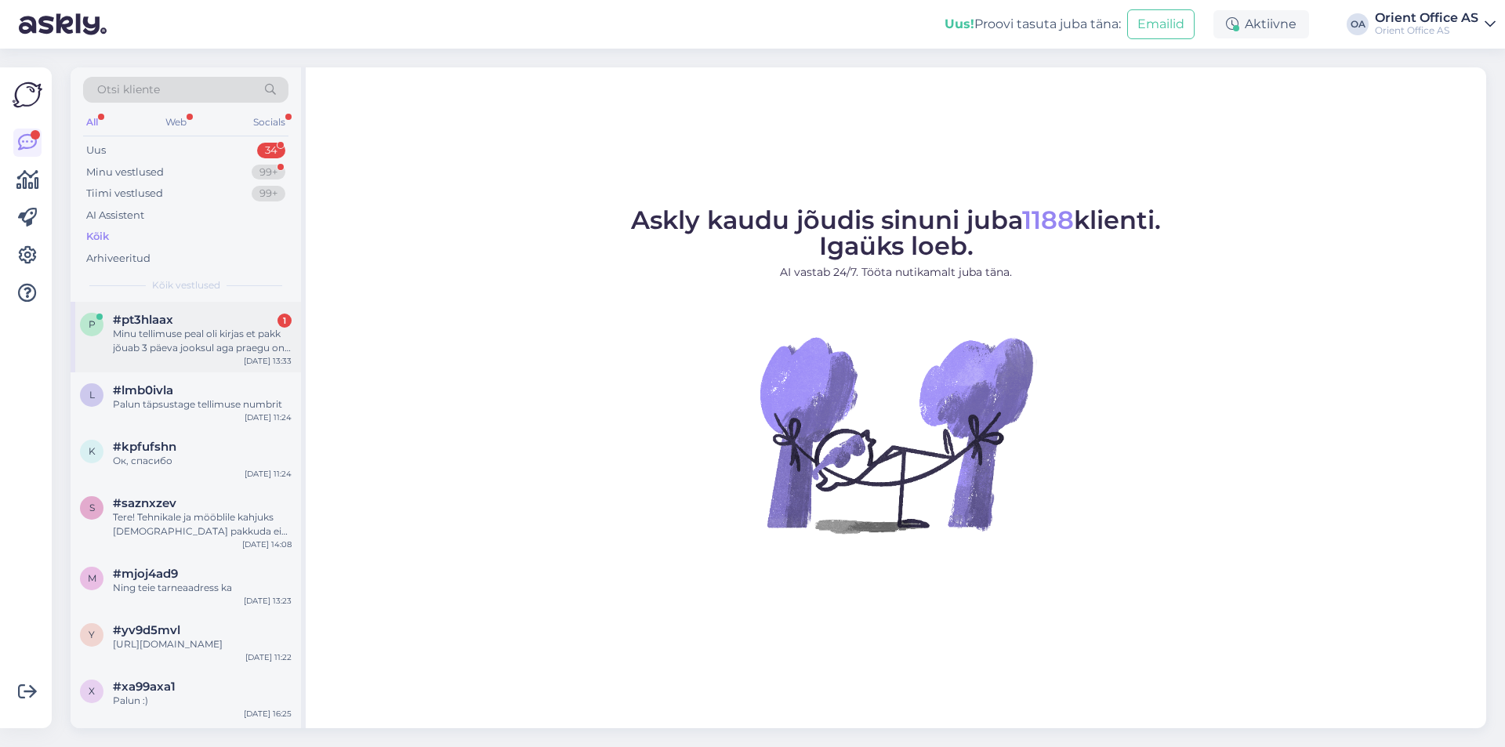
click at [227, 343] on div "Minu tellimuse peal oli kirjas et pakk jõuab 3 päeva jooksul aga praegu on juba…" at bounding box center [202, 341] width 179 height 28
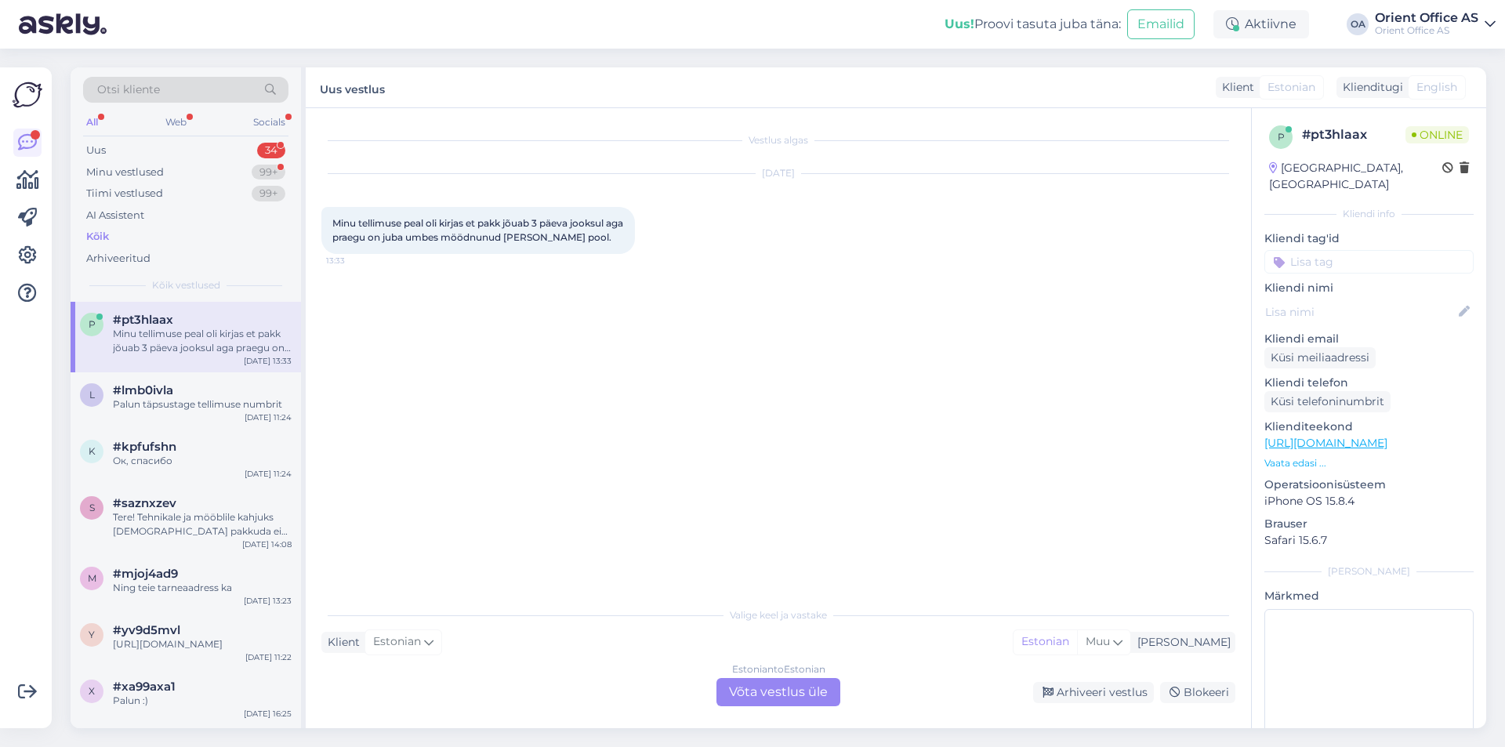
click at [781, 670] on div "Estonian to Estonian" at bounding box center [778, 669] width 93 height 14
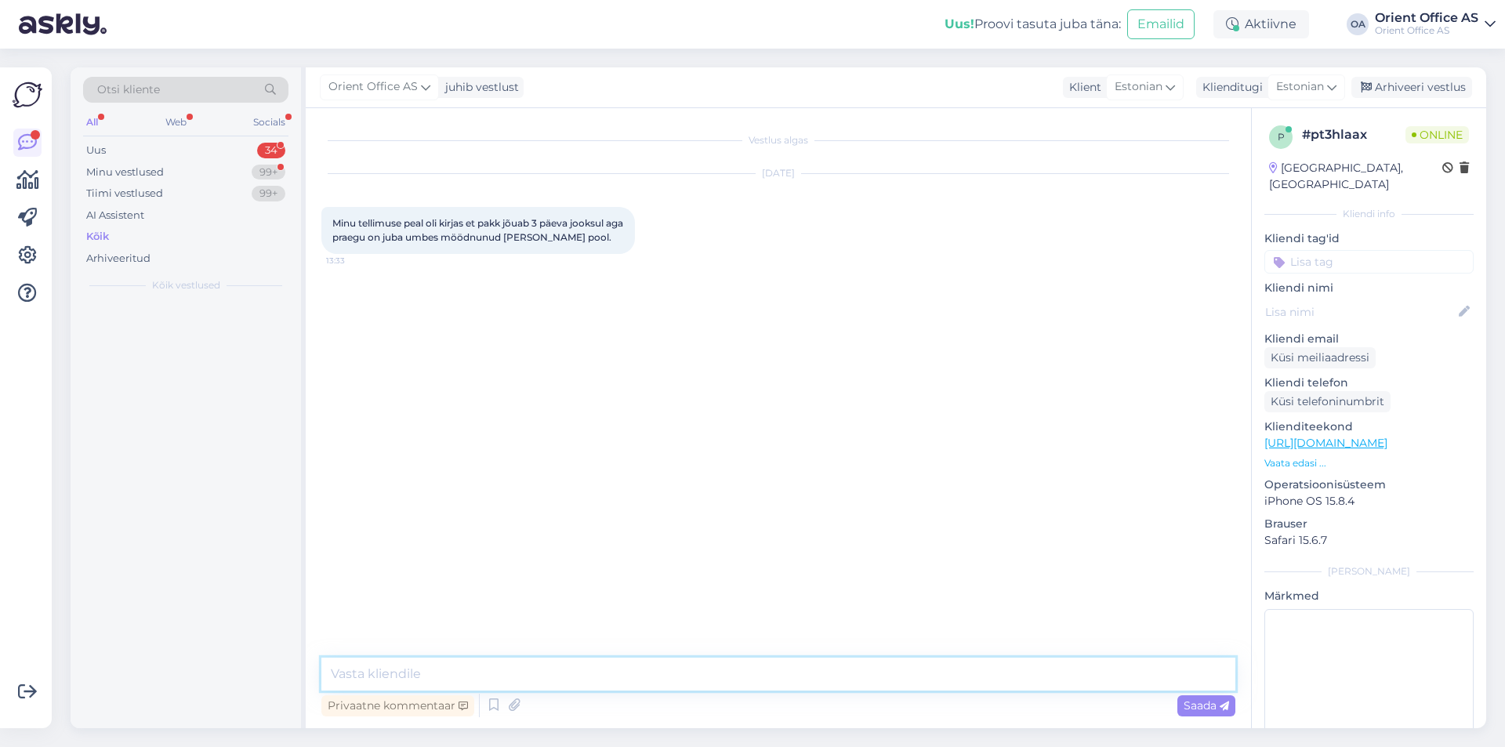
click at [782, 668] on textarea at bounding box center [778, 673] width 914 height 33
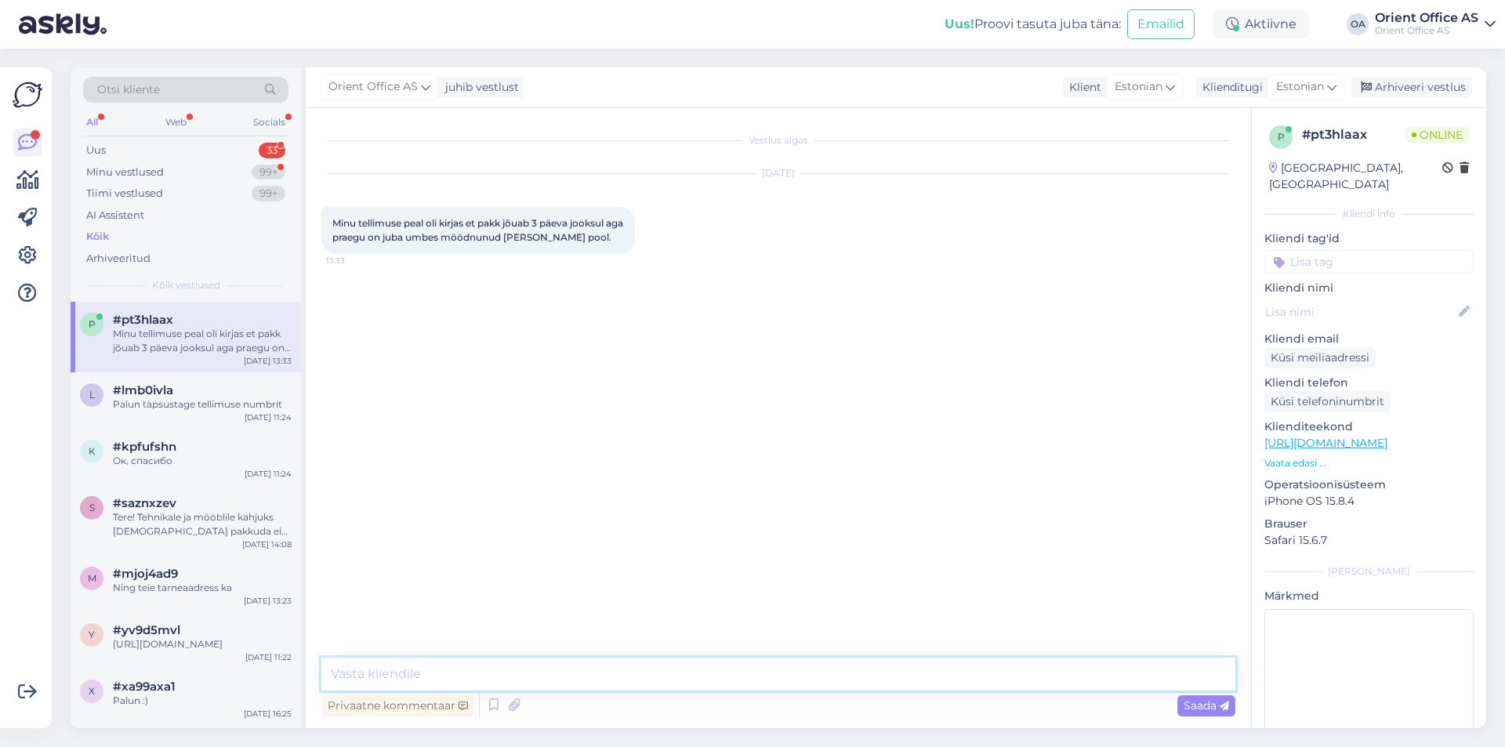
click at [781, 674] on textarea at bounding box center [778, 673] width 914 height 33
click at [778, 672] on textarea at bounding box center [778, 673] width 914 height 33
click at [777, 672] on textarea at bounding box center [778, 673] width 914 height 33
type textarea "tERE!"
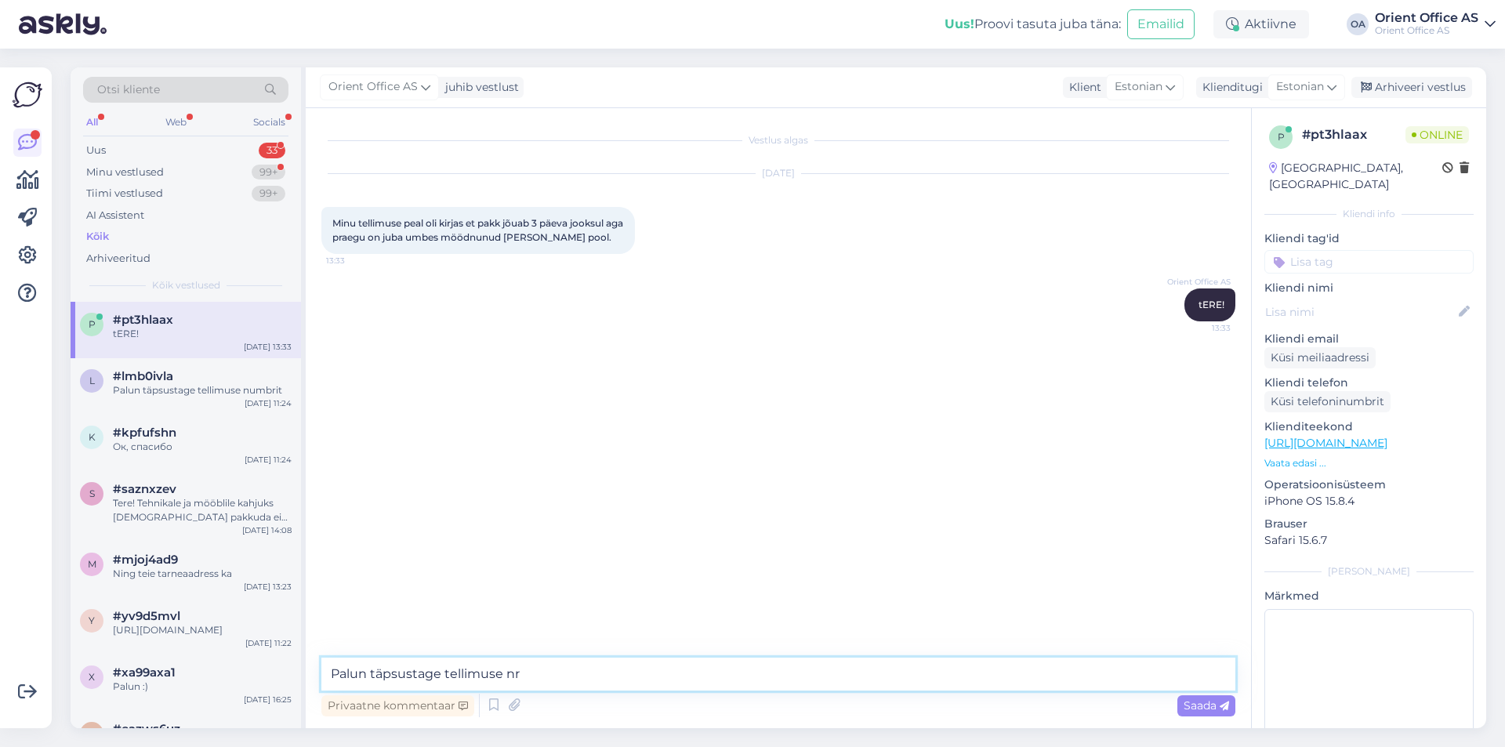
type textarea "Palun täpsustage tellimuse nr."
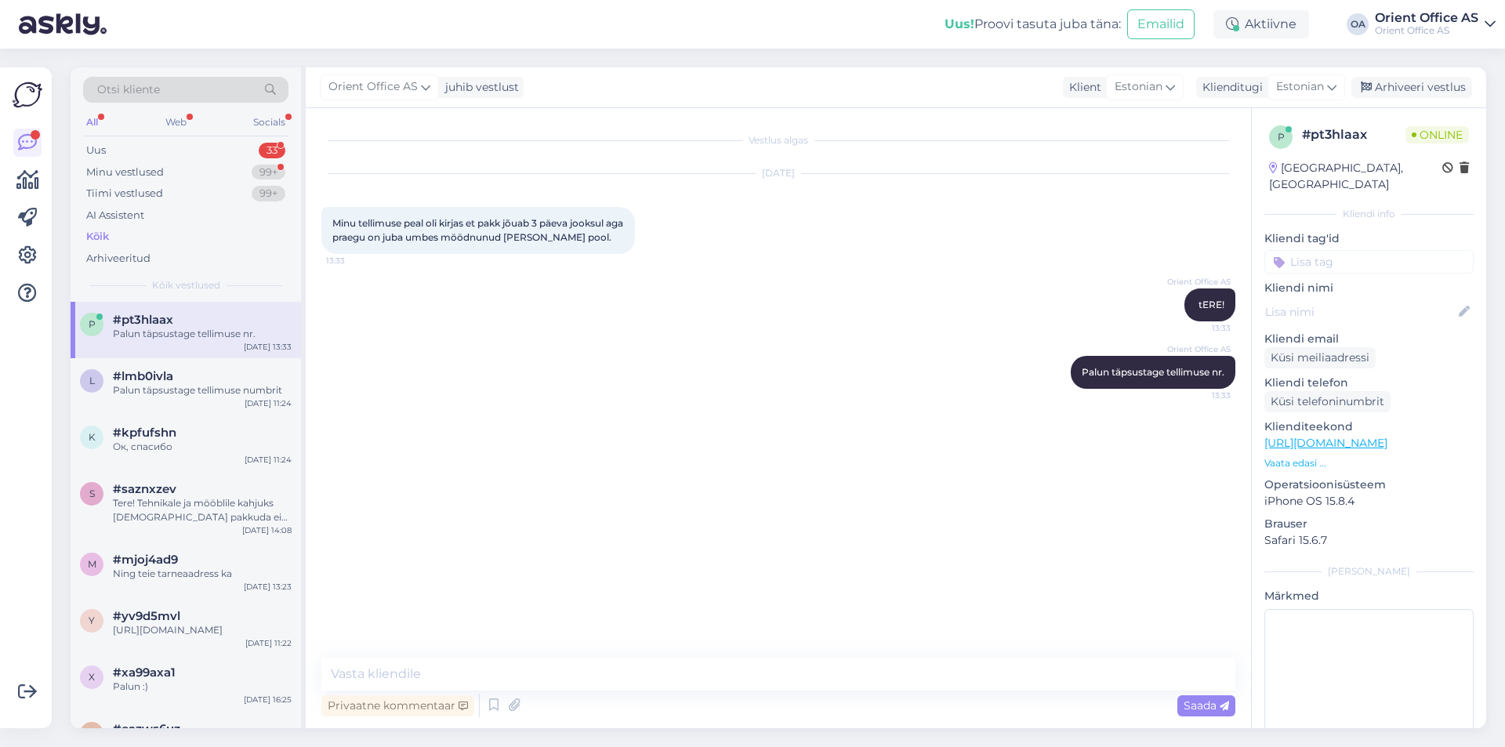
click at [1389, 435] on div "Klienditeekond https://kontorikaubad.ee/?utm_source=google&utm_medium=cpc&utm_c…" at bounding box center [1368, 444] width 209 height 52
click at [1386, 436] on link "https://kontorikaubad.ee/?utm_source=google&utm_medium=cpc&utm_campaign=KON_EE_…" at bounding box center [1325, 443] width 123 height 14
click at [411, 665] on textarea at bounding box center [778, 673] width 914 height 33
type textarea "Või"
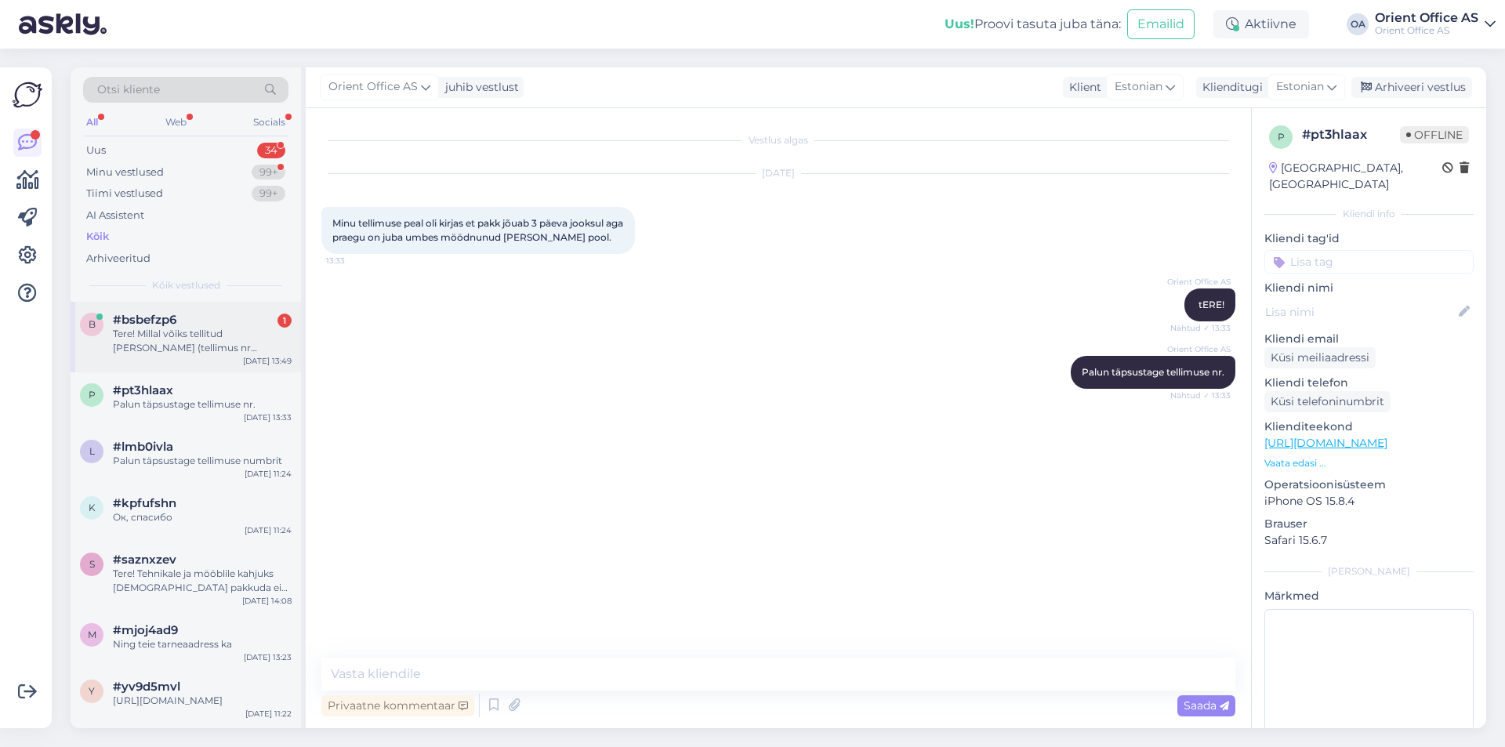
drag, startPoint x: 223, startPoint y: 357, endPoint x: 241, endPoint y: 364, distance: 20.1
click at [223, 357] on div "b #bsbefzp6 1 Tere! Millal võiks tellitud kaup (tellimus nr 3121800) kohale jõu…" at bounding box center [186, 337] width 230 height 71
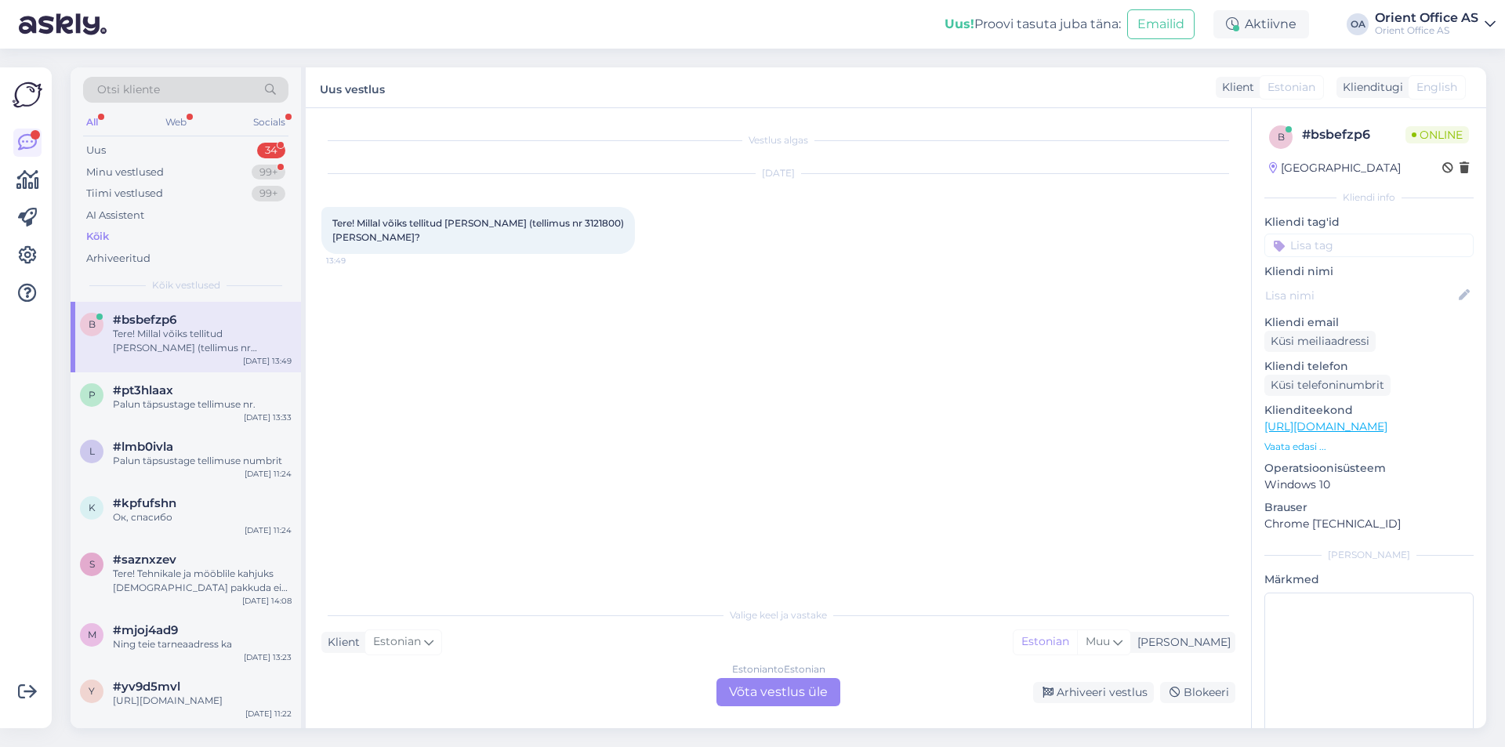
click at [795, 692] on div "Estonian to Estonian Võta vestlus üle" at bounding box center [778, 692] width 124 height 28
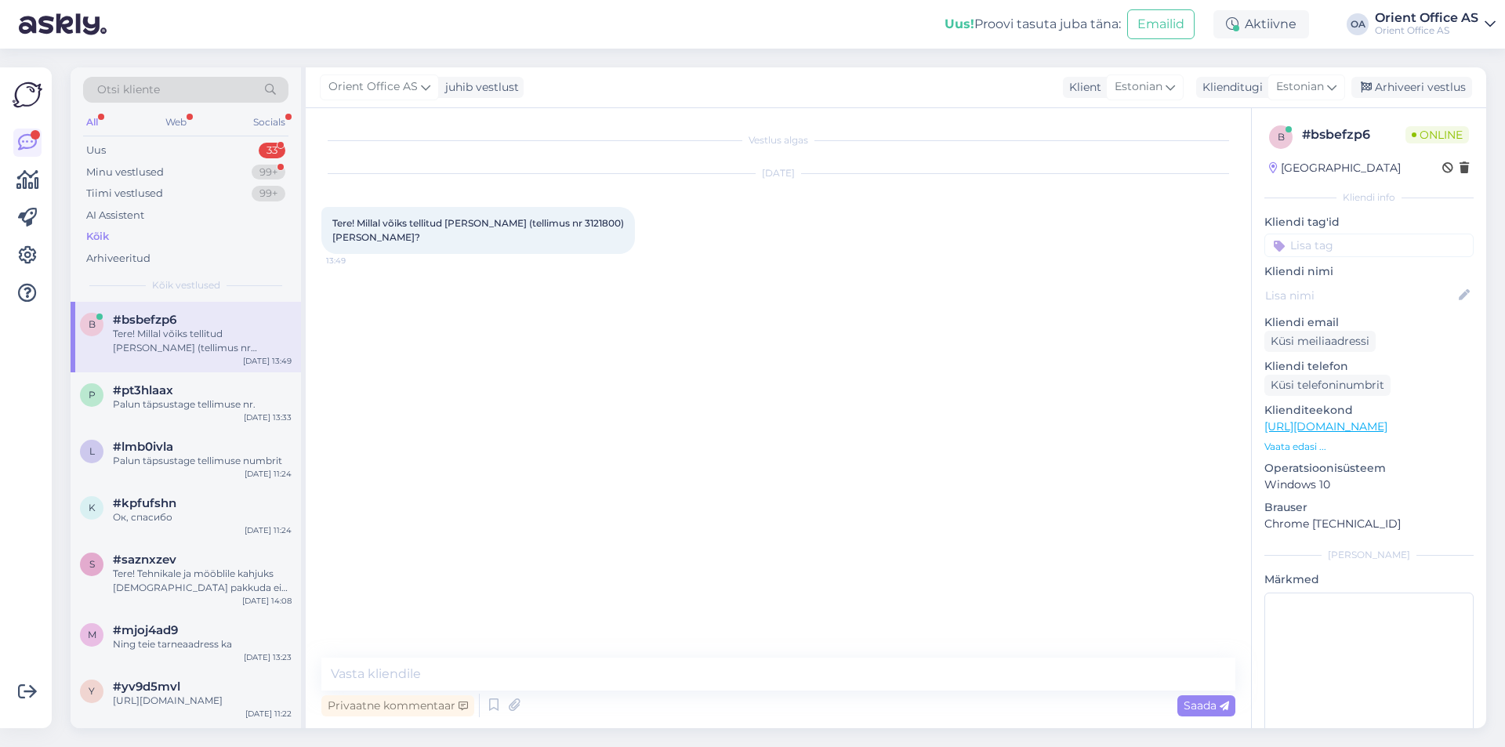
click at [630, 676] on textarea at bounding box center [778, 673] width 914 height 33
type textarea "Tere!"
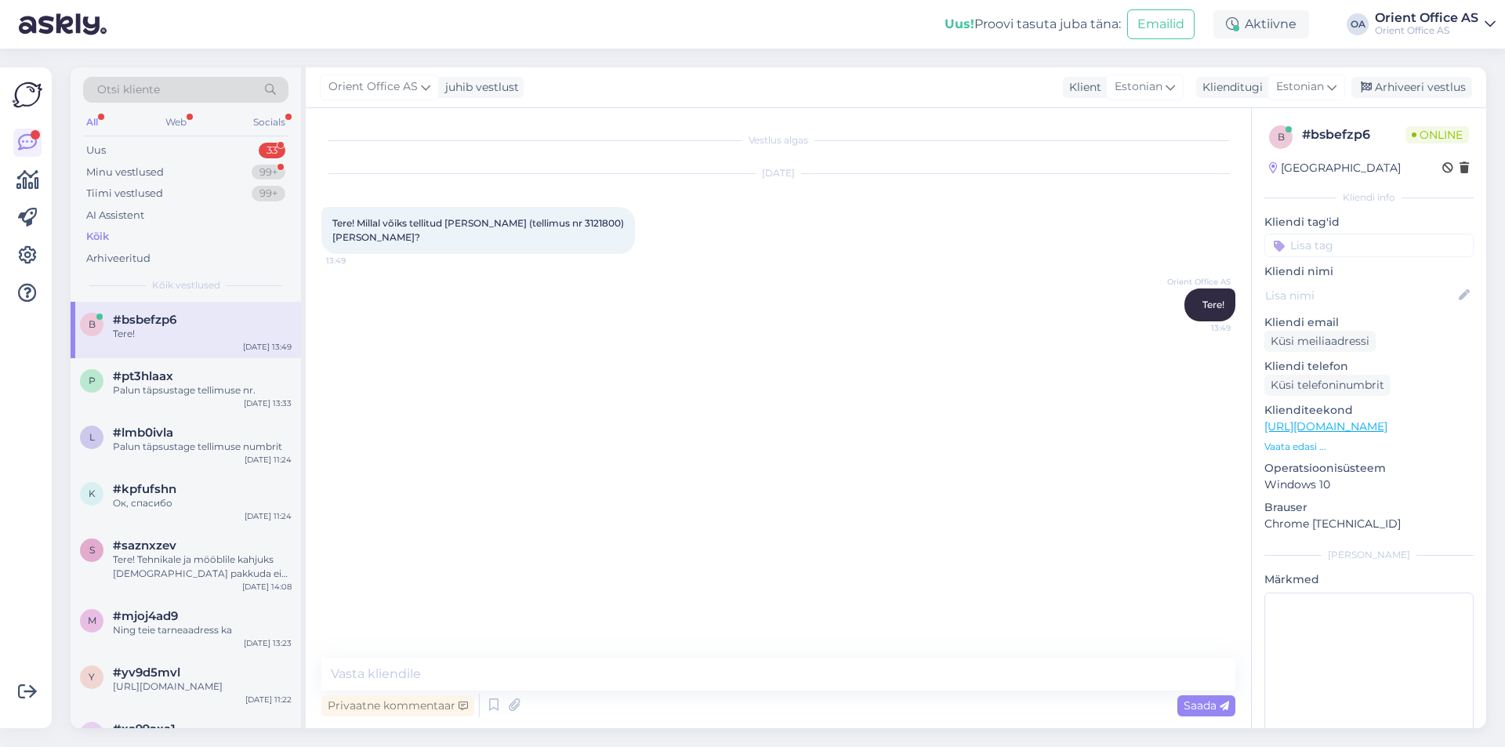
click at [562, 219] on span "Tere! Millal võiks tellitud kaup (tellimus nr 3121800) kohale jõuda?" at bounding box center [479, 230] width 294 height 26
copy span "3121800"
click at [480, 676] on textarea at bounding box center [778, 673] width 914 height 33
click at [479, 676] on textarea at bounding box center [778, 673] width 914 height 33
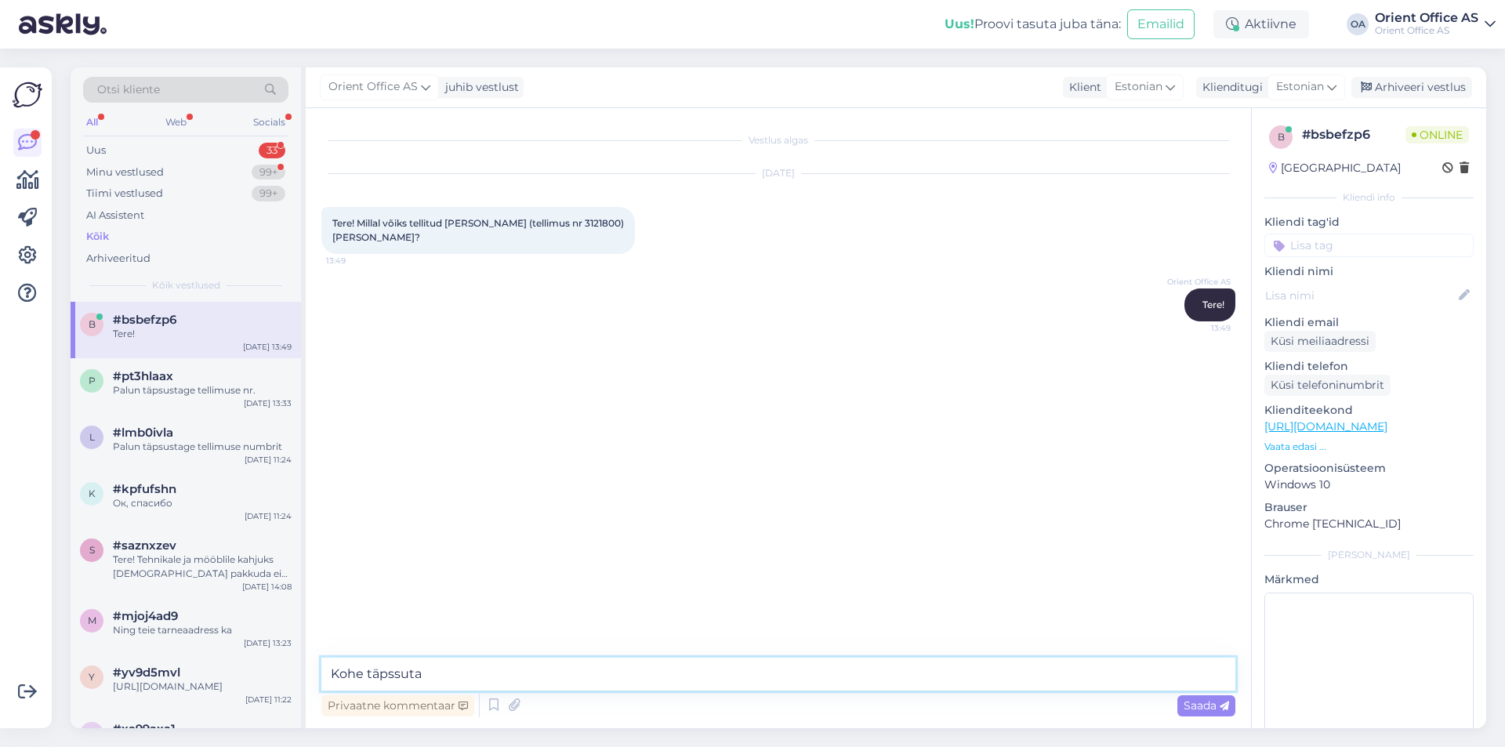
type textarea "Kohe täpssutan"
click at [401, 674] on textarea at bounding box center [778, 673] width 914 height 33
click at [404, 672] on textarea at bounding box center [778, 673] width 914 height 33
click at [521, 671] on textarea at bounding box center [778, 673] width 914 height 33
type textarea "Veidi läehb ae"
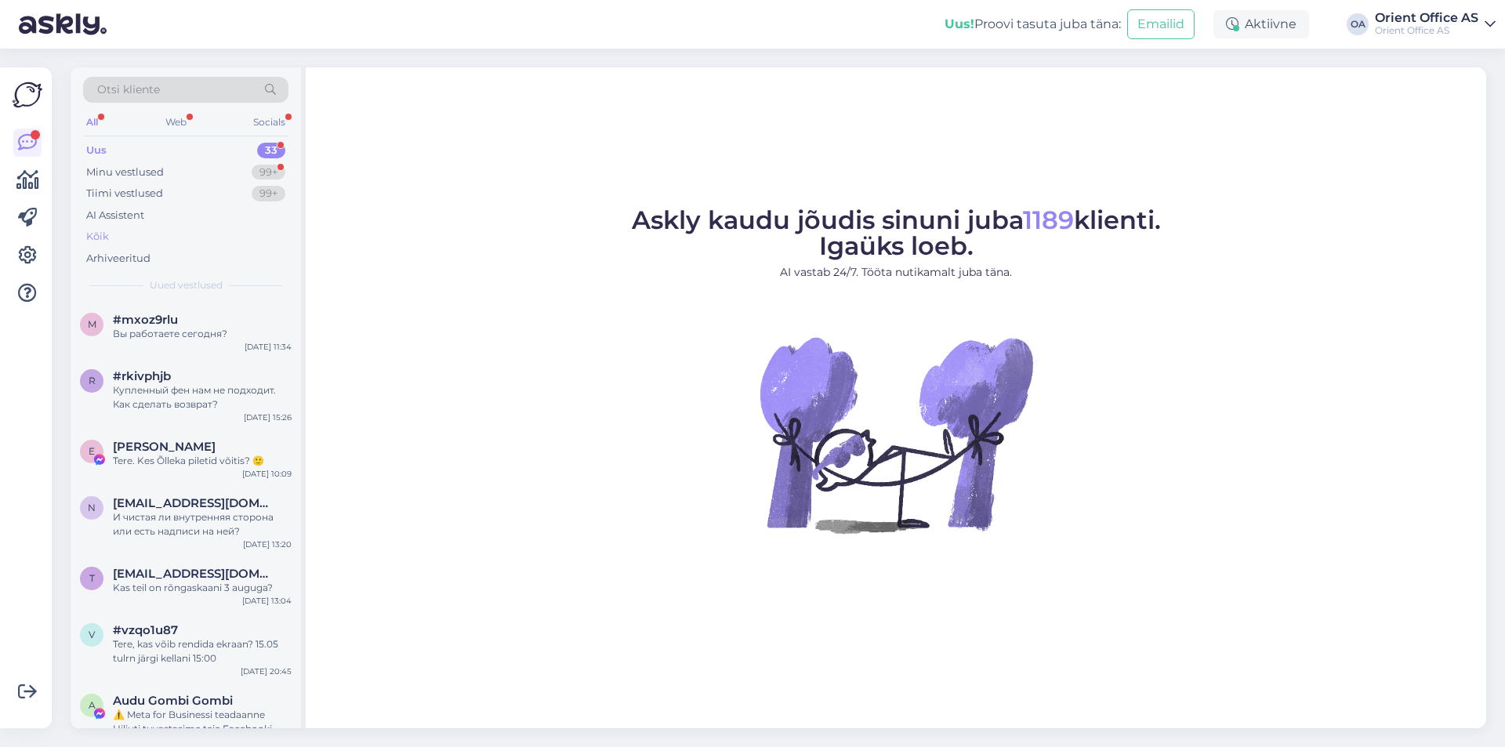
click at [110, 233] on div "Kõik" at bounding box center [185, 237] width 205 height 22
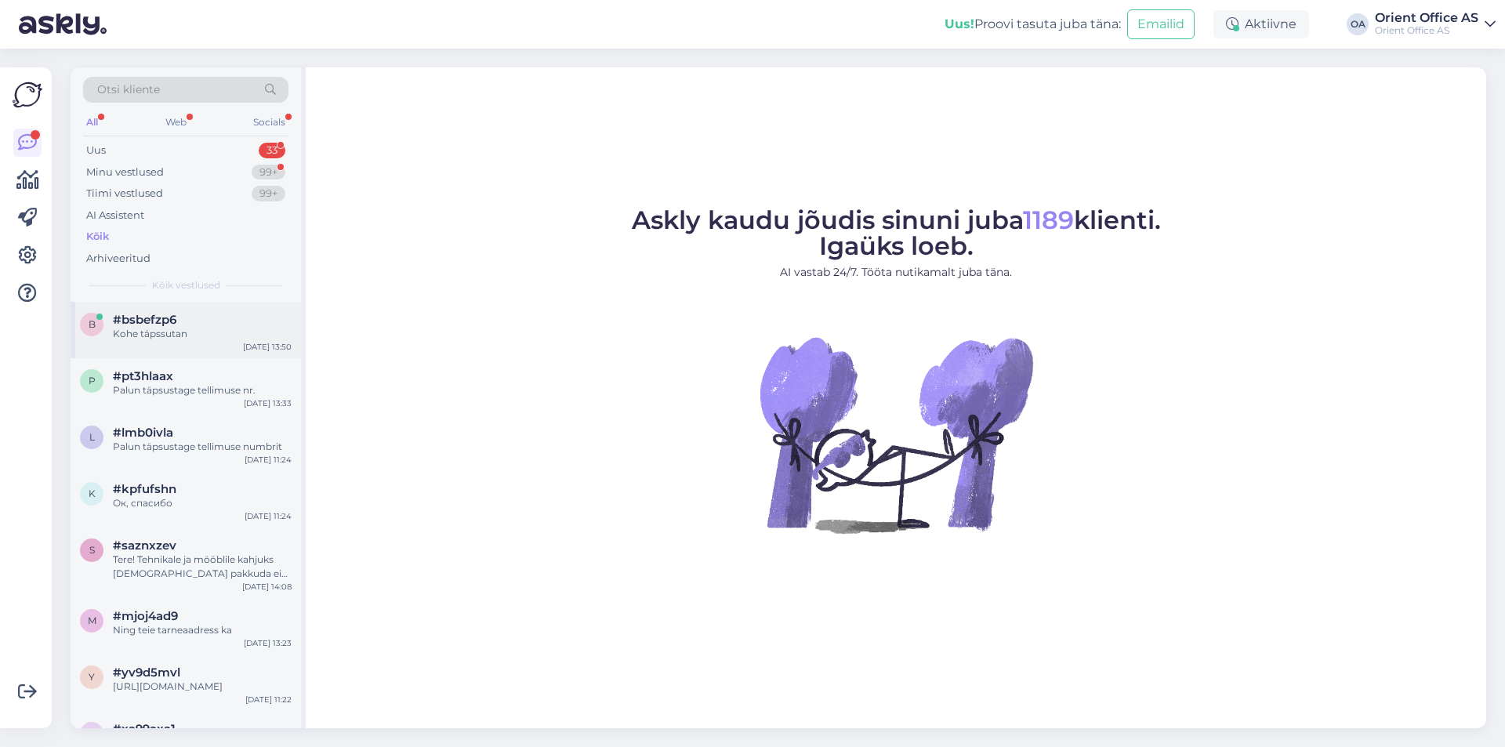
click at [197, 330] on div "Kohe täpssutan" at bounding box center [202, 334] width 179 height 14
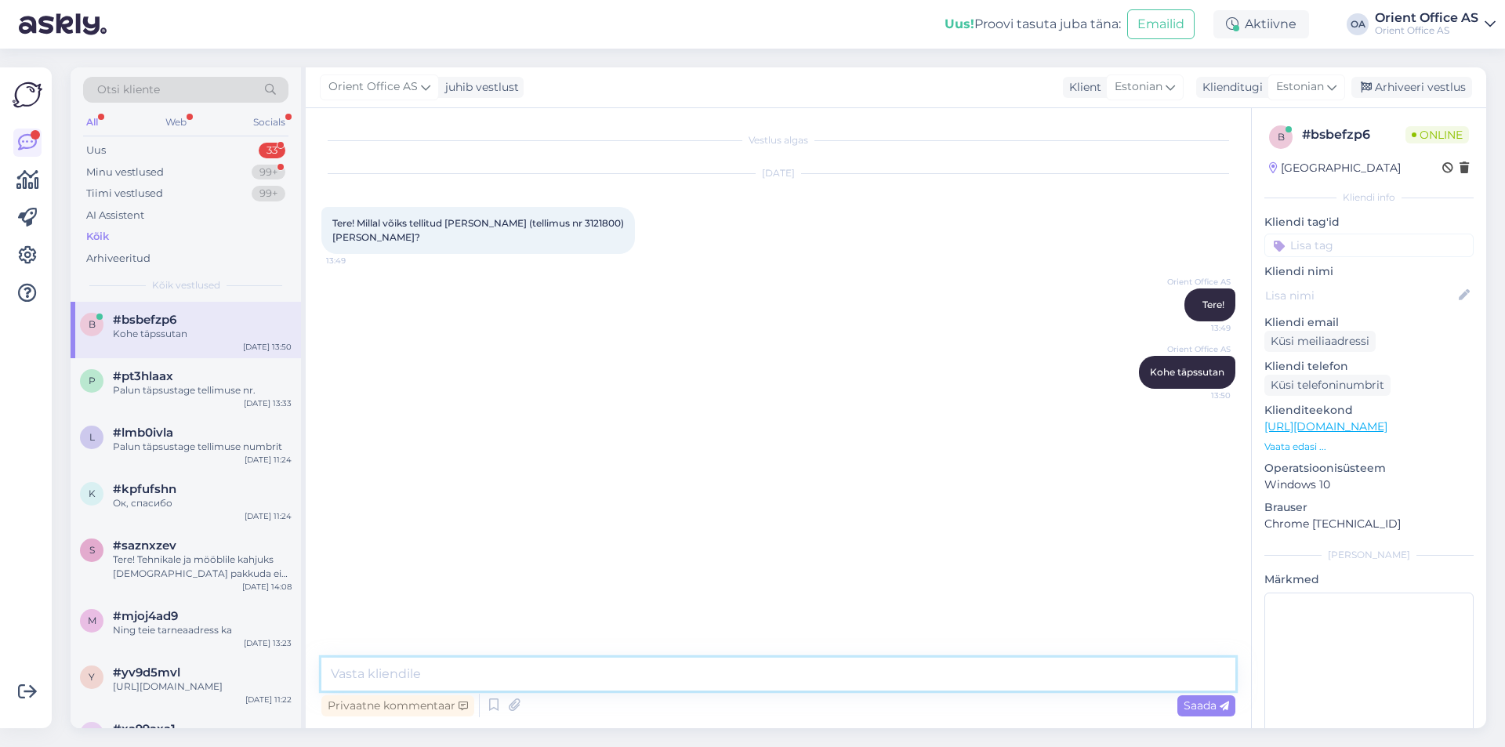
click at [605, 671] on textarea at bounding box center [778, 673] width 914 height 33
type textarea "03.09 saabub kaup Eestise ning tarne Teile 04.09"
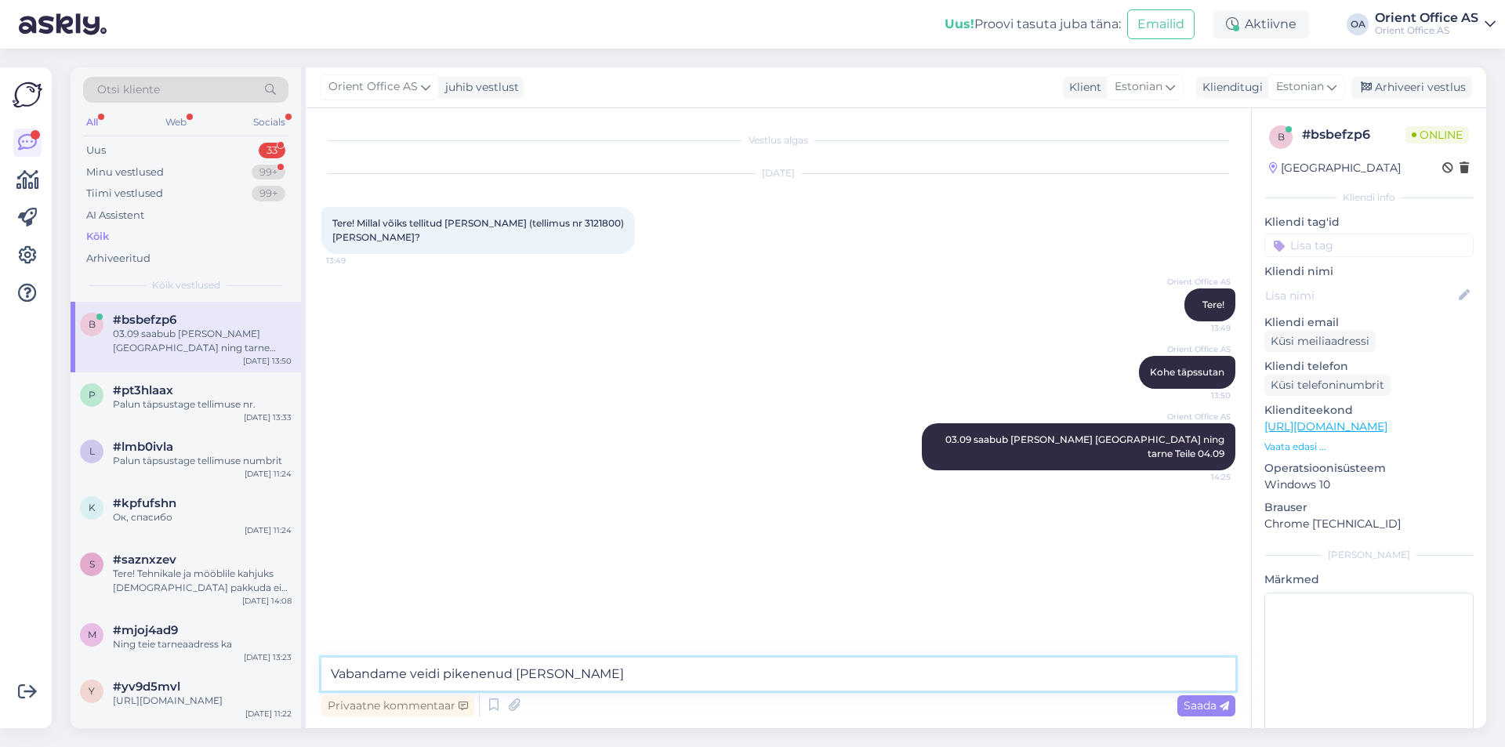
type textarea "Vabandame veidi pikenenud tarne pärast"
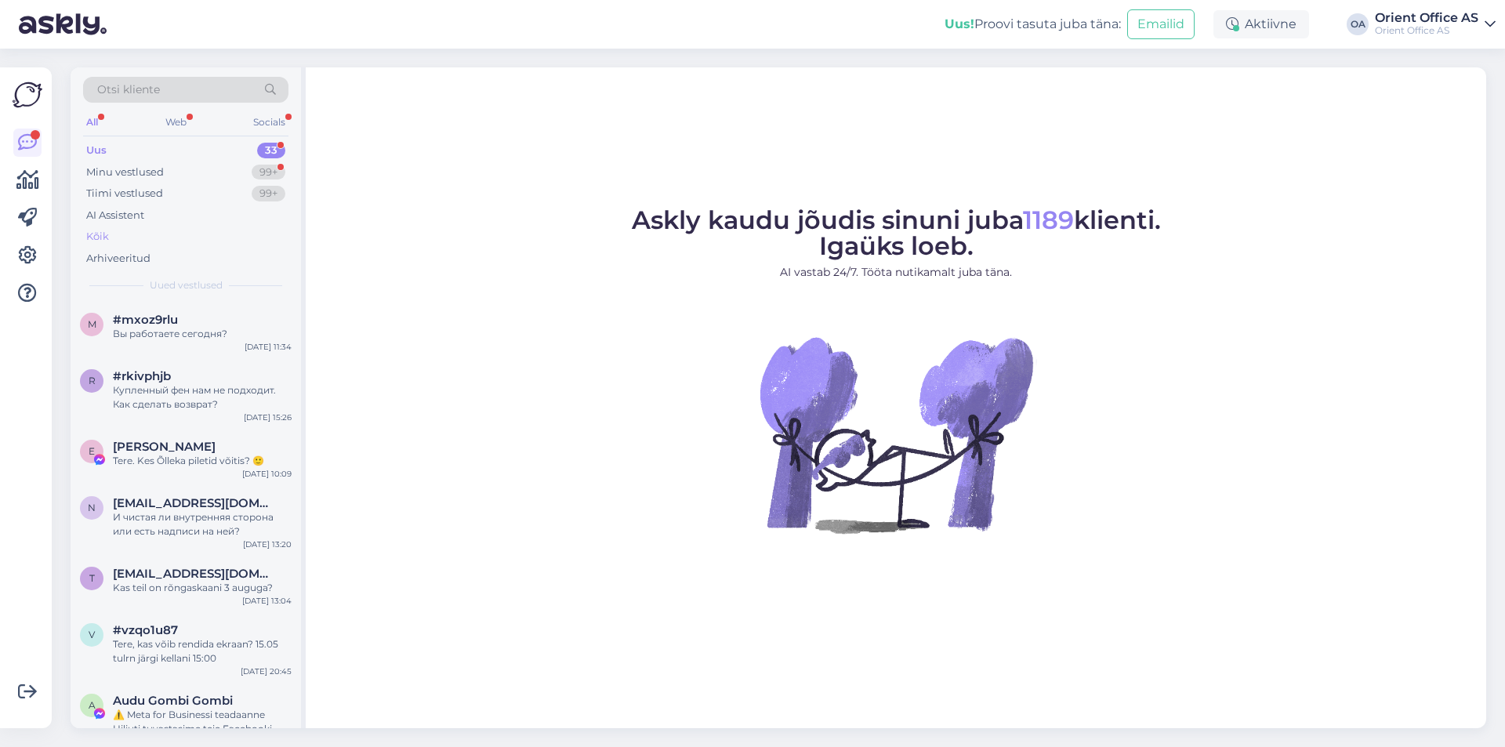
click at [119, 234] on div "Kõik" at bounding box center [185, 237] width 205 height 22
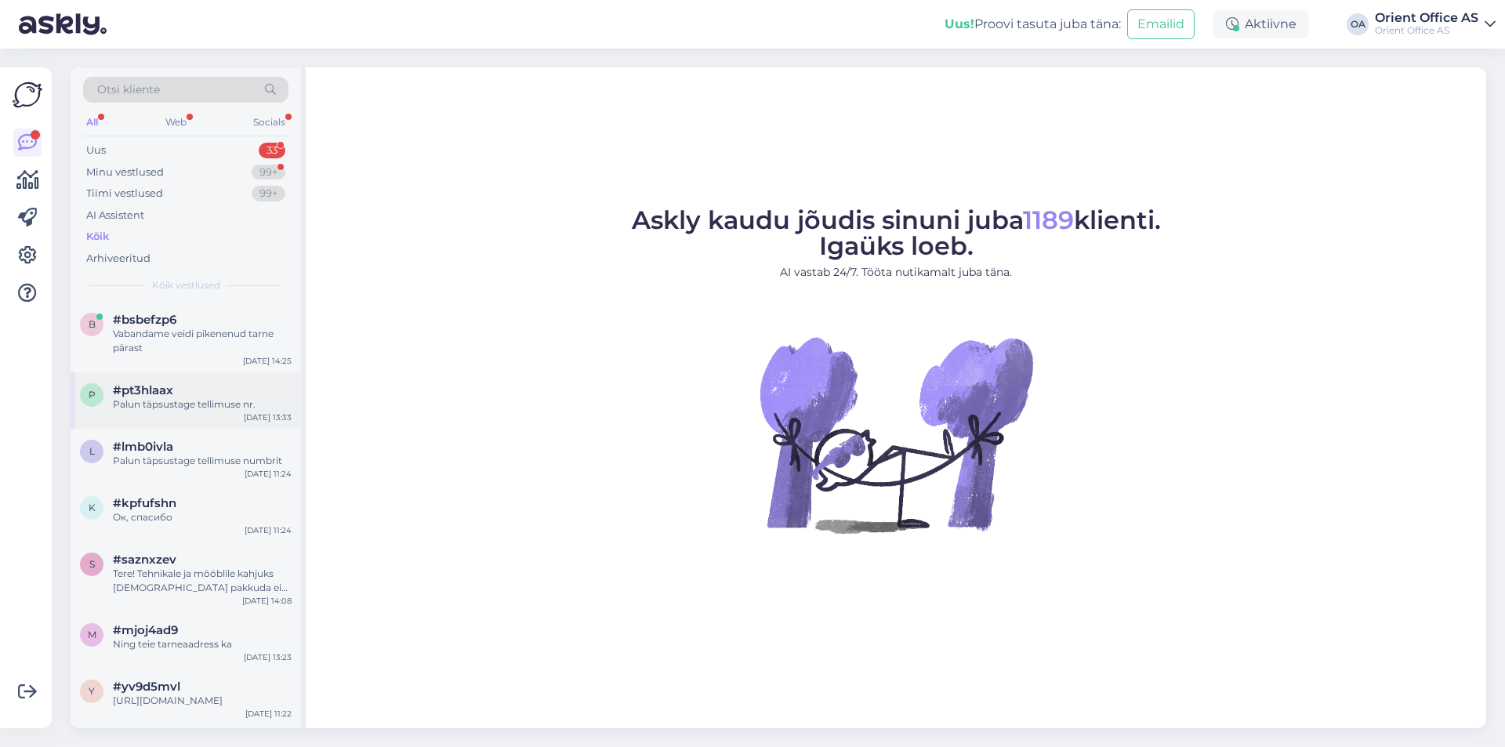
drag, startPoint x: 235, startPoint y: 350, endPoint x: 290, endPoint y: 378, distance: 61.7
click at [238, 350] on div "Vabandame veidi pikenenud tarne pärast" at bounding box center [202, 341] width 179 height 28
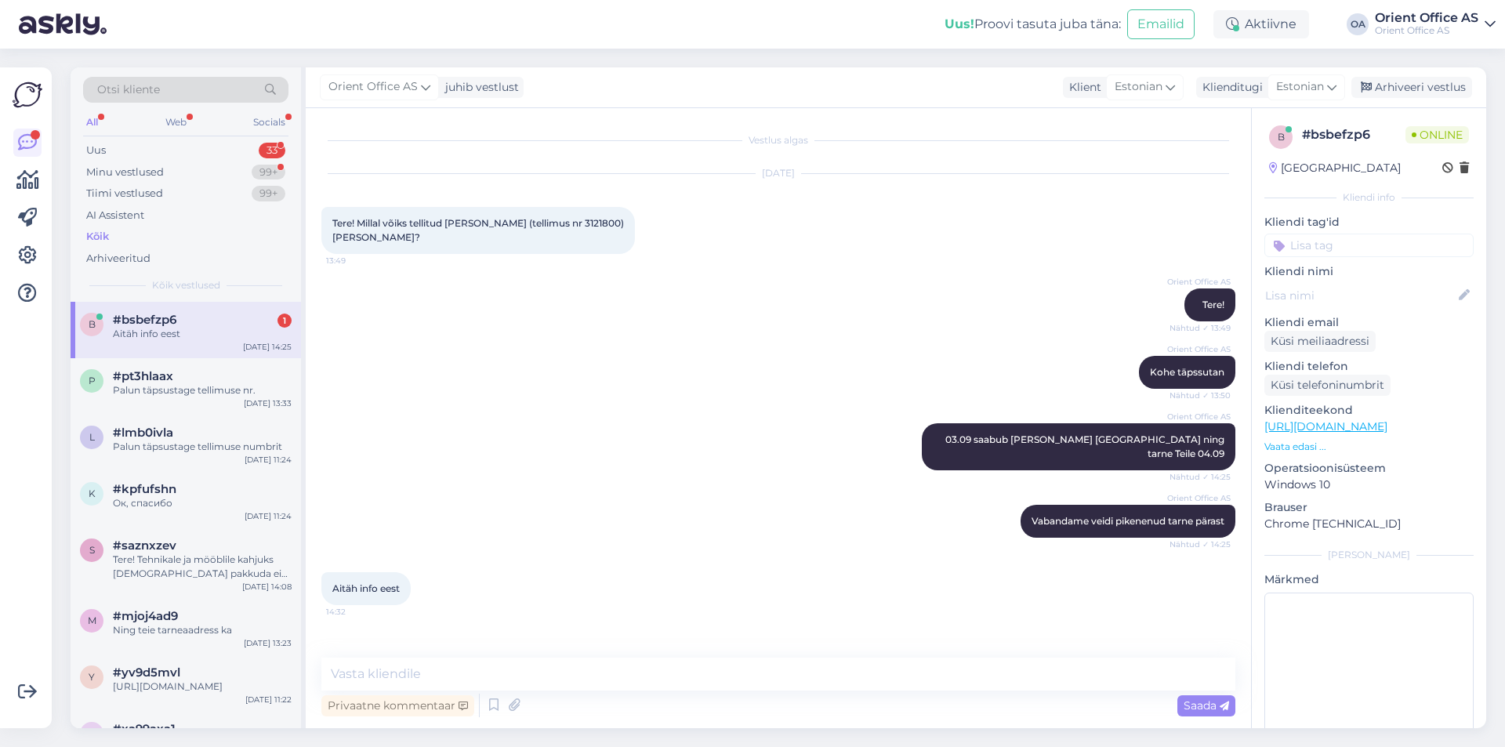
click at [175, 317] on span "#bsbefzp6" at bounding box center [144, 320] width 63 height 14
click at [420, 662] on textarea at bounding box center [778, 673] width 914 height 33
drag, startPoint x: 208, startPoint y: 423, endPoint x: 190, endPoint y: 360, distance: 66.0
click at [208, 422] on div "l #lmb0ivla Palun täpsustage tellimuse numbrit Sep 1 11:24" at bounding box center [186, 443] width 230 height 56
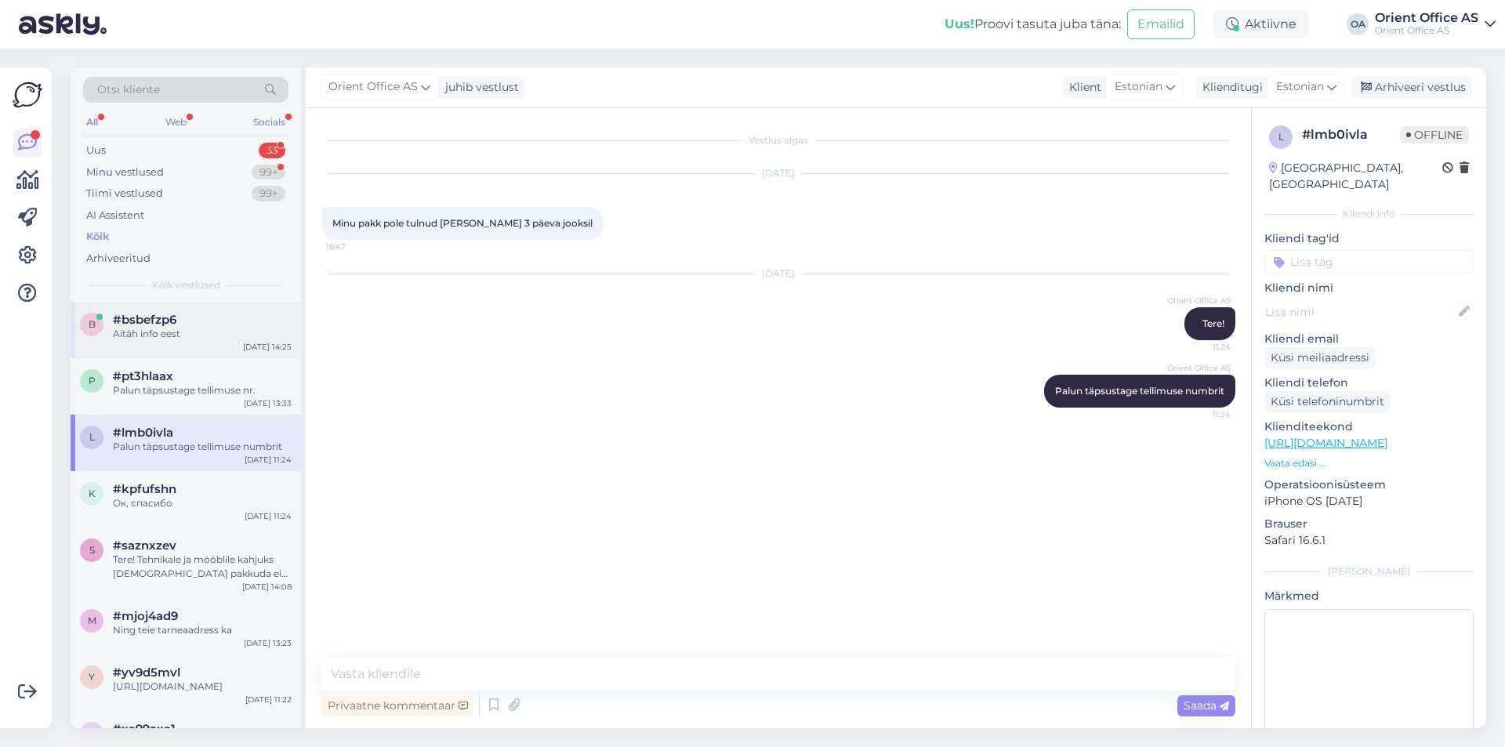
drag, startPoint x: 188, startPoint y: 358, endPoint x: 193, endPoint y: 310, distance: 48.8
click at [197, 306] on div "b #bsbefzp6 Aitäh info eest Sep 1 14:25" at bounding box center [186, 330] width 230 height 56
